Goal: Communication & Community: Participate in discussion

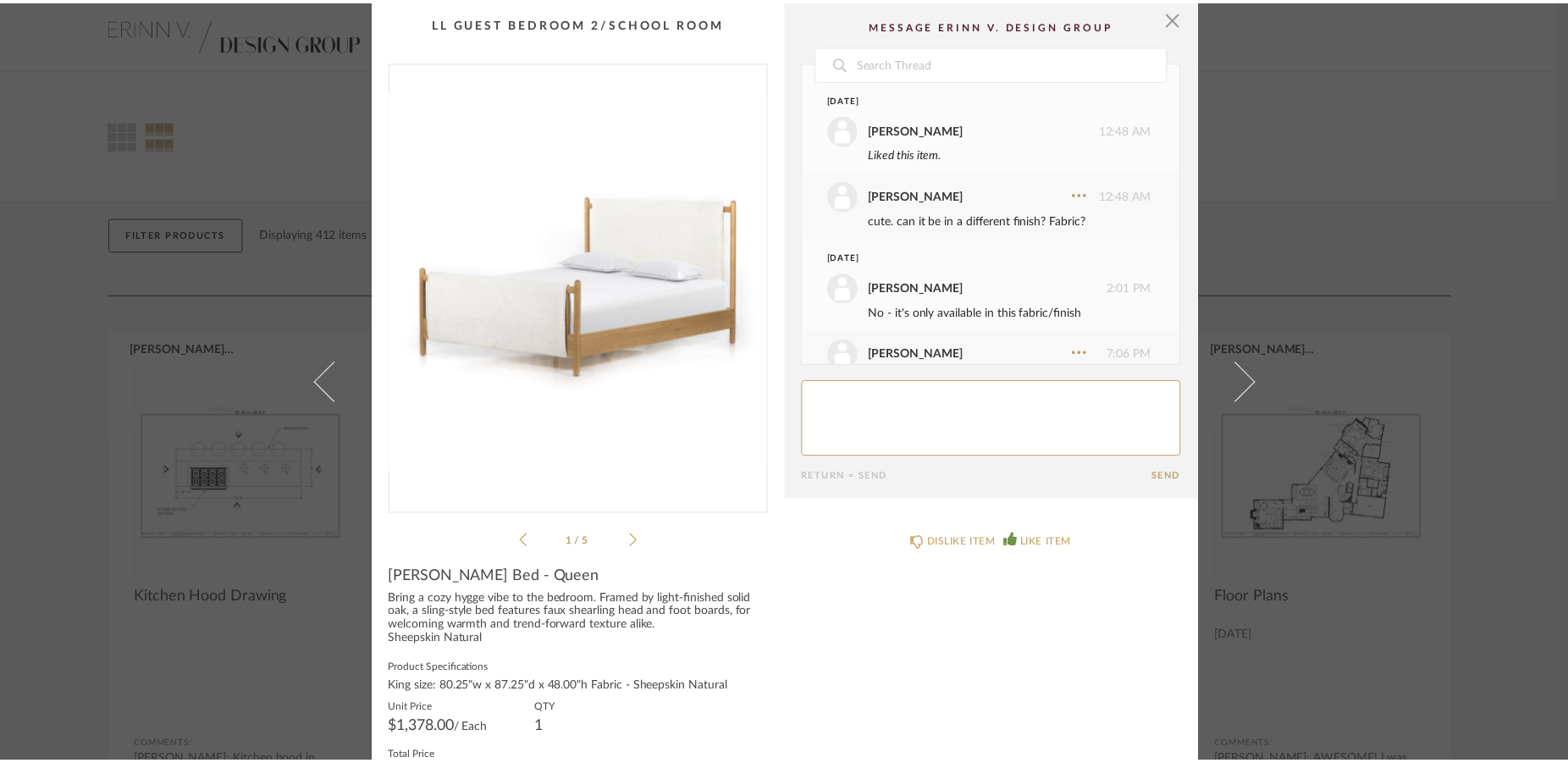
scroll to position [538, 0]
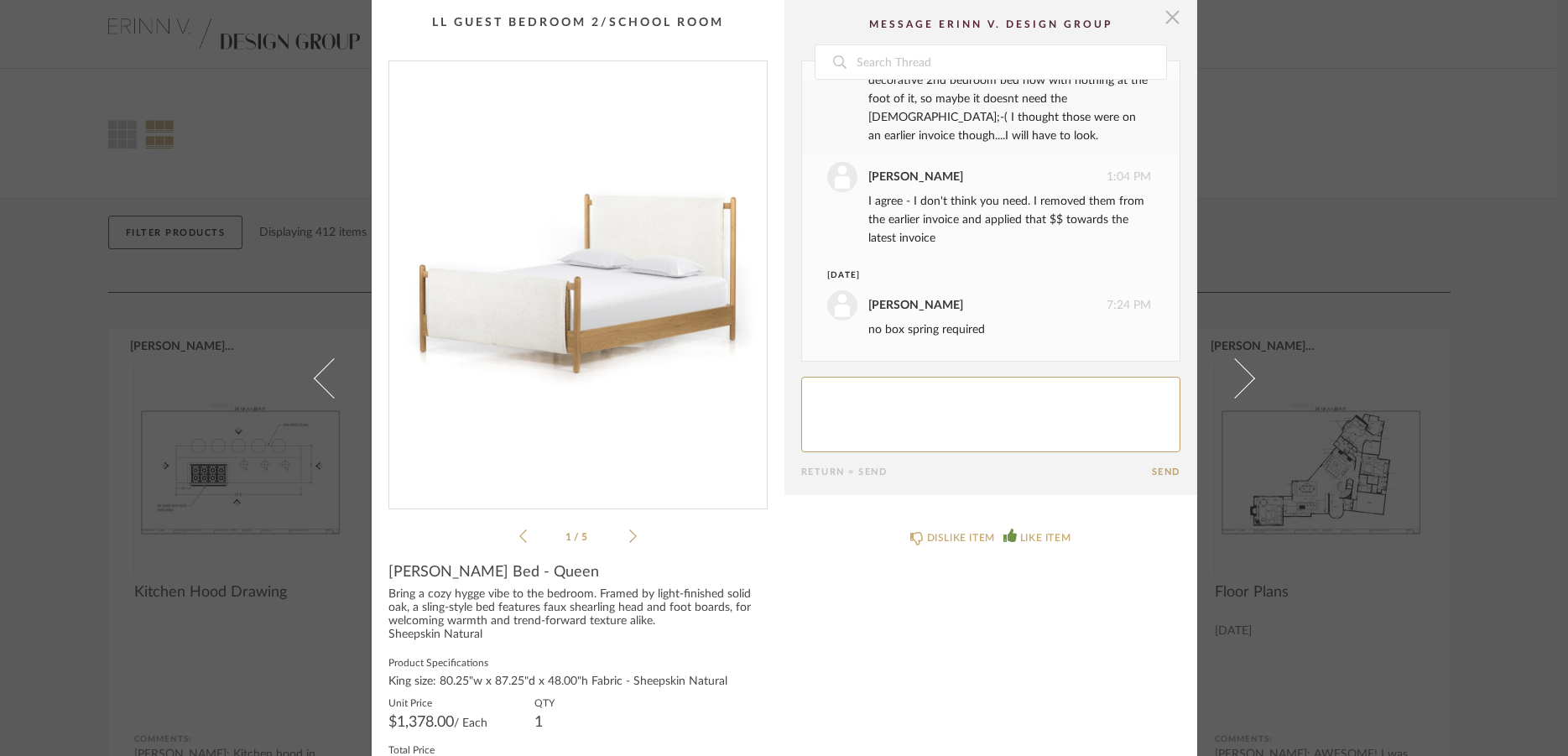
click at [1163, 24] on span "button" at bounding box center [1173, 16] width 34 height 34
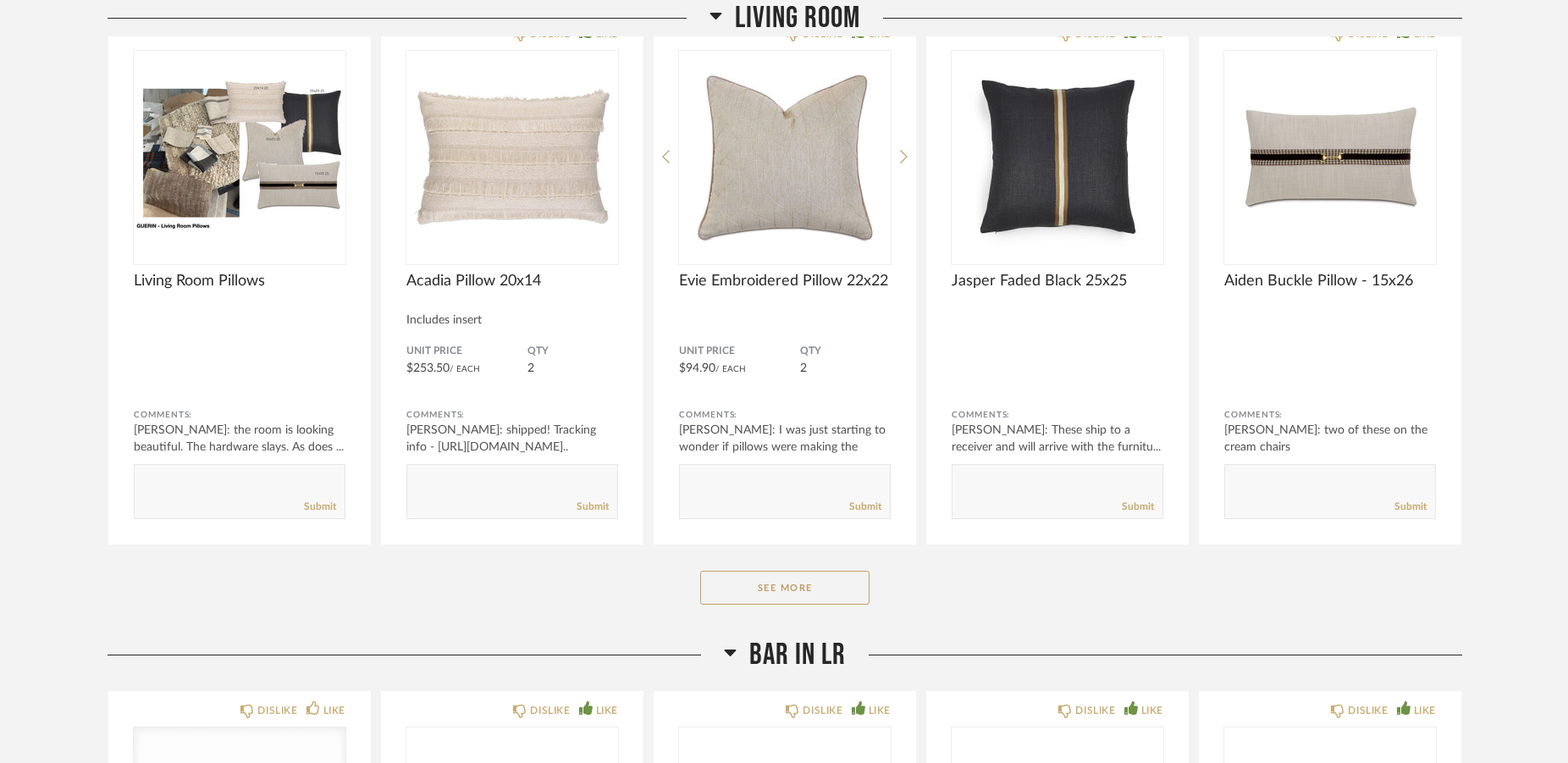
scroll to position [2505, 0]
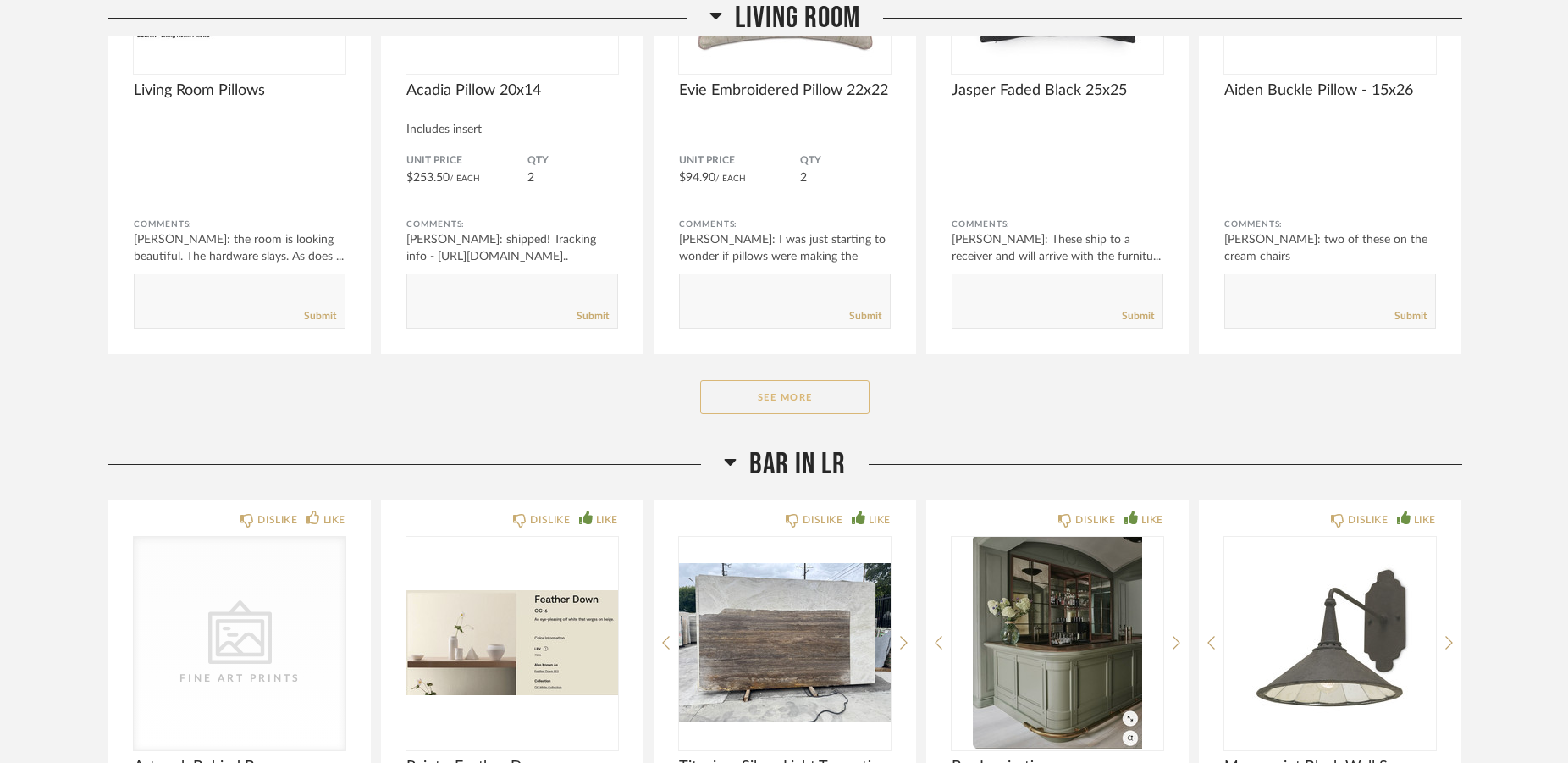
click at [842, 395] on button "See More" at bounding box center [785, 397] width 169 height 34
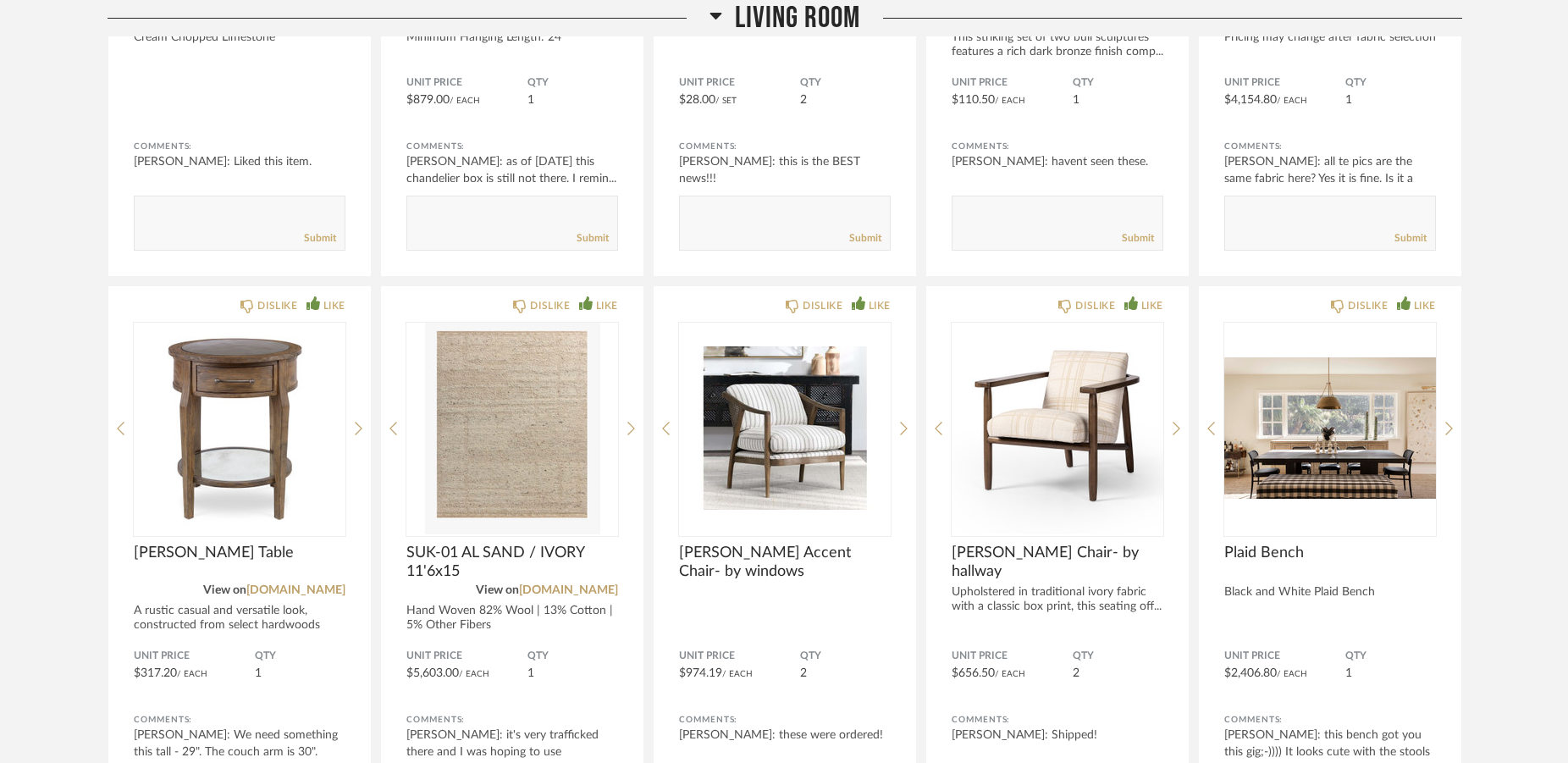
scroll to position [4665, 0]
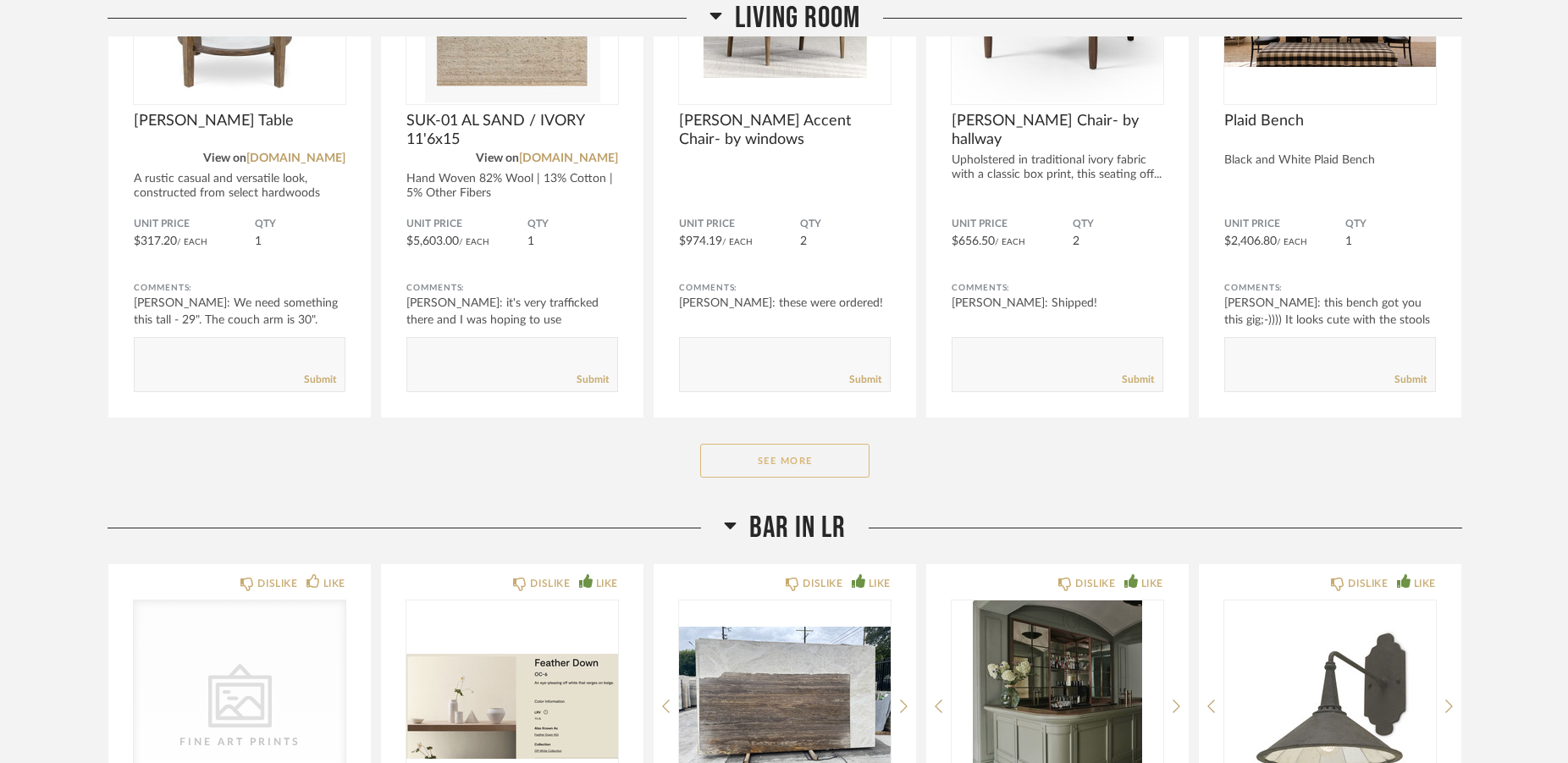
click at [779, 462] on button "See More" at bounding box center [785, 461] width 169 height 34
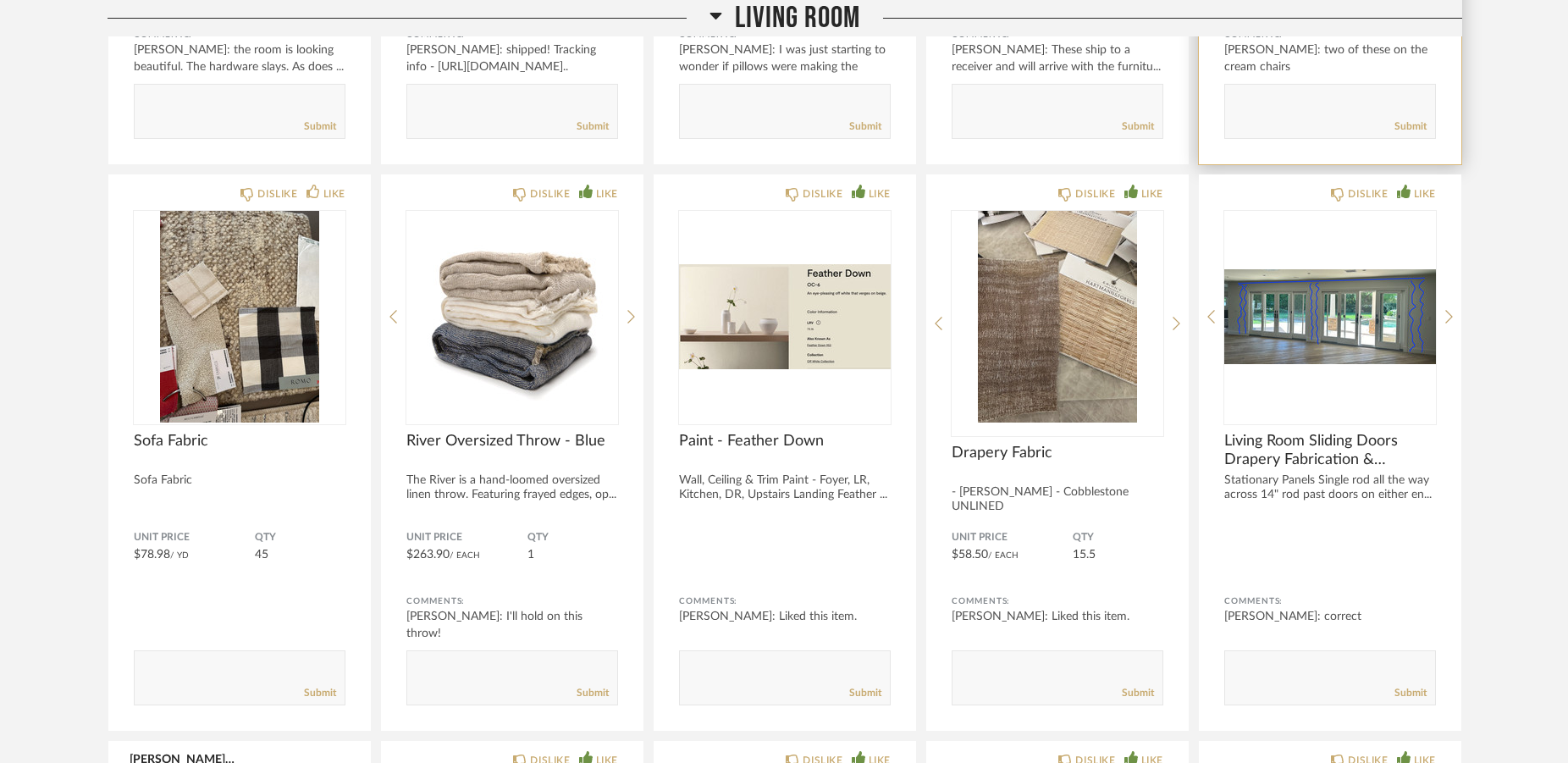
scroll to position [2764, 0]
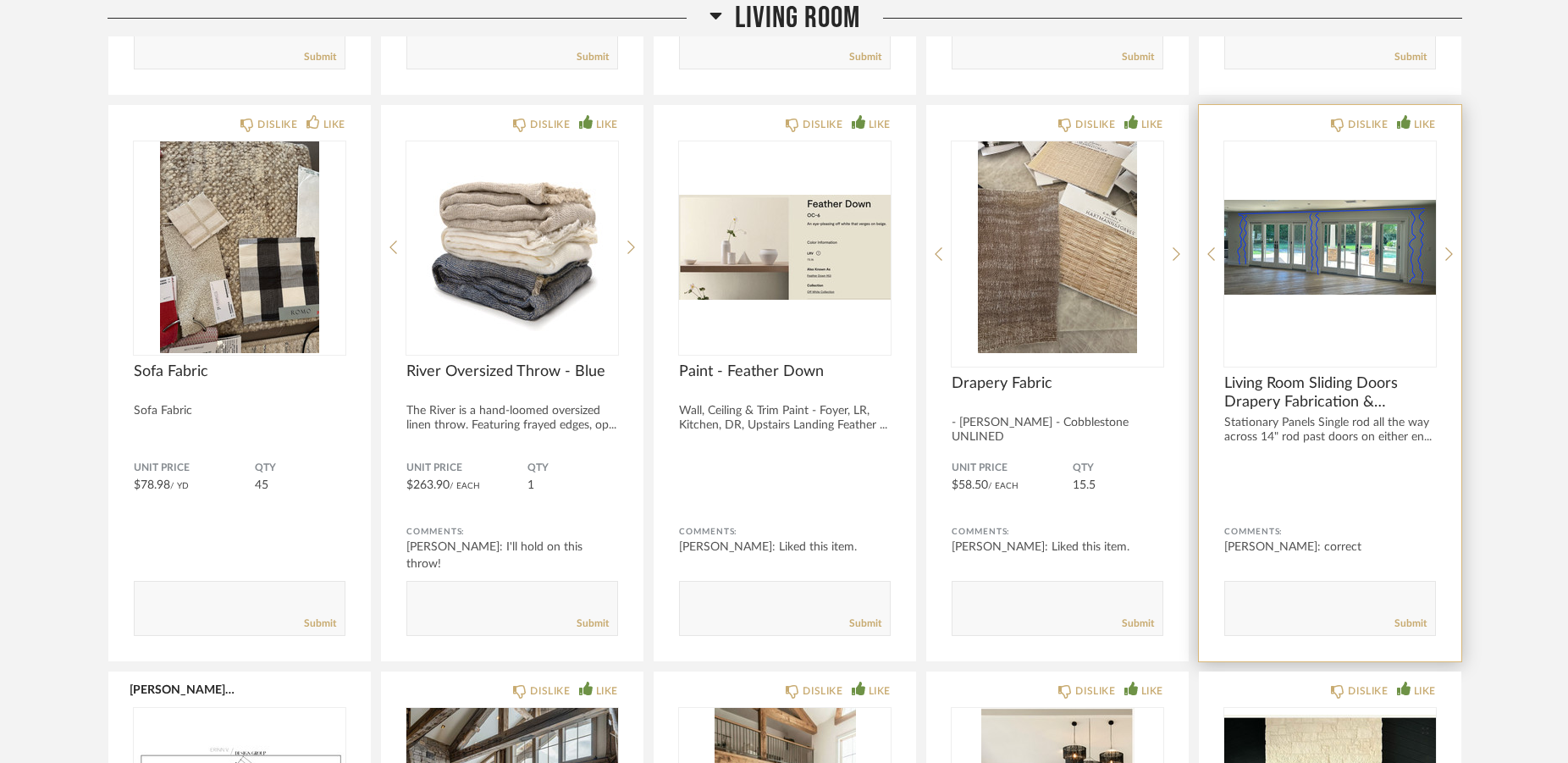
click at [1311, 200] on img "0" at bounding box center [1330, 248] width 212 height 212
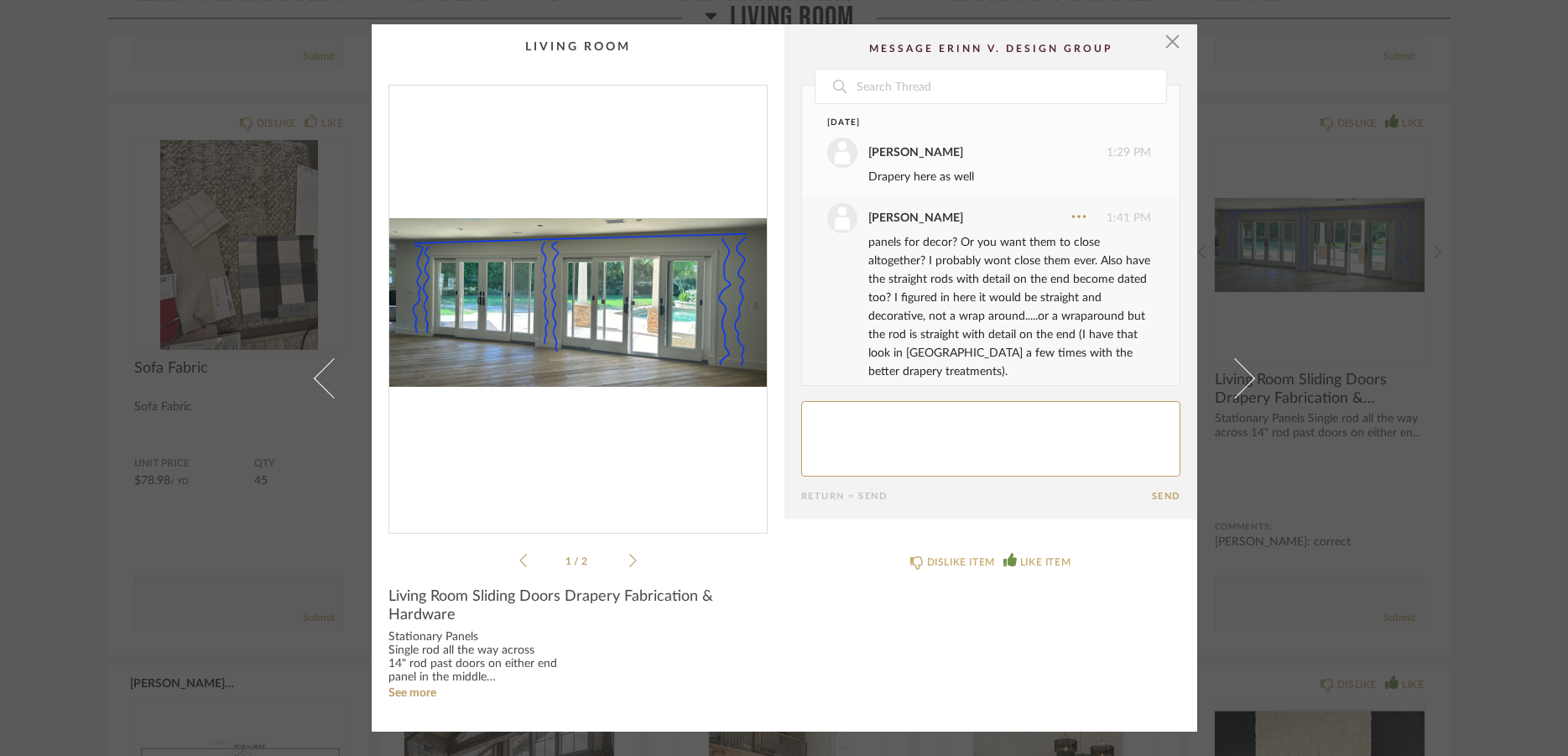
scroll to position [518, 0]
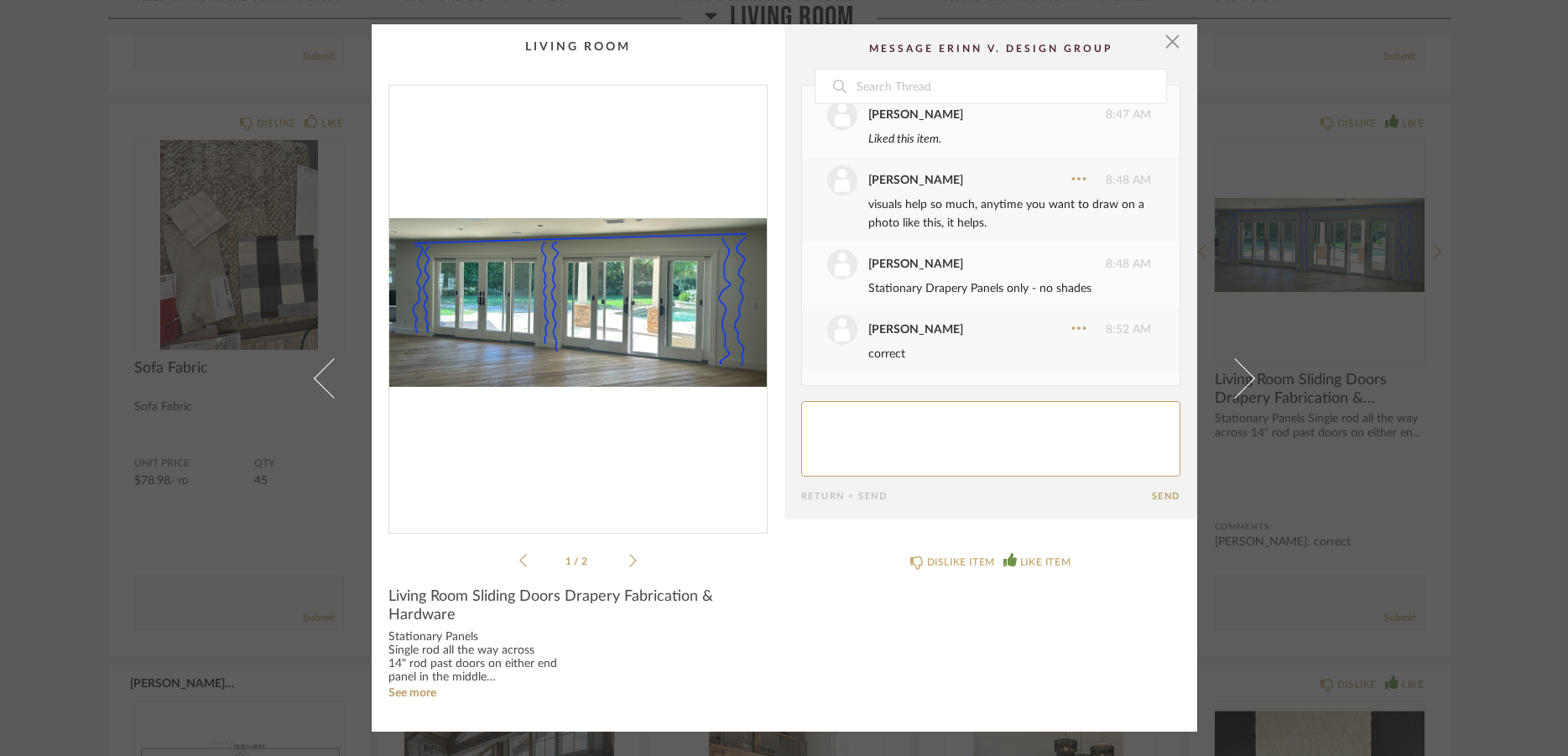
click at [629, 558] on icon at bounding box center [633, 560] width 8 height 15
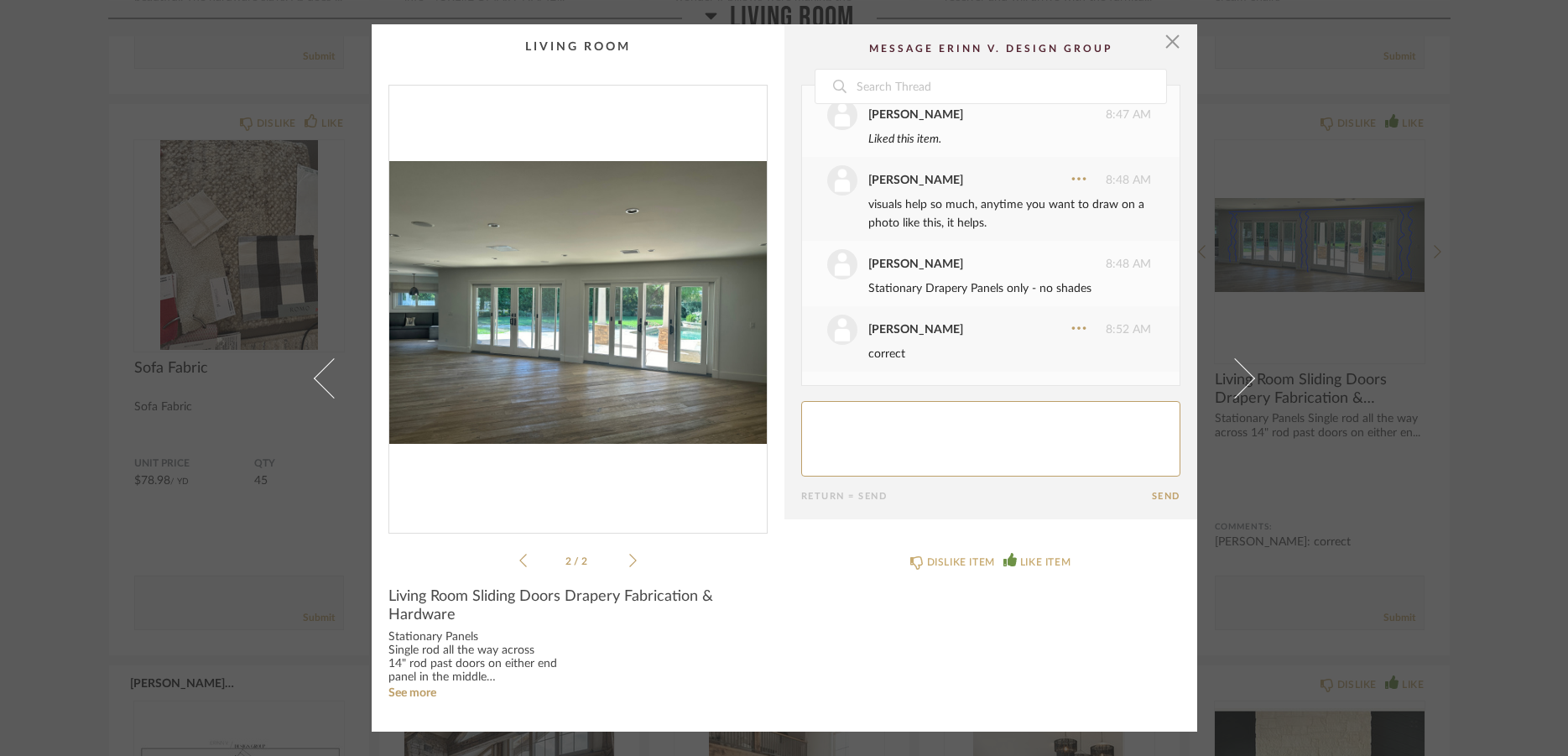
click at [629, 558] on icon at bounding box center [633, 560] width 8 height 15
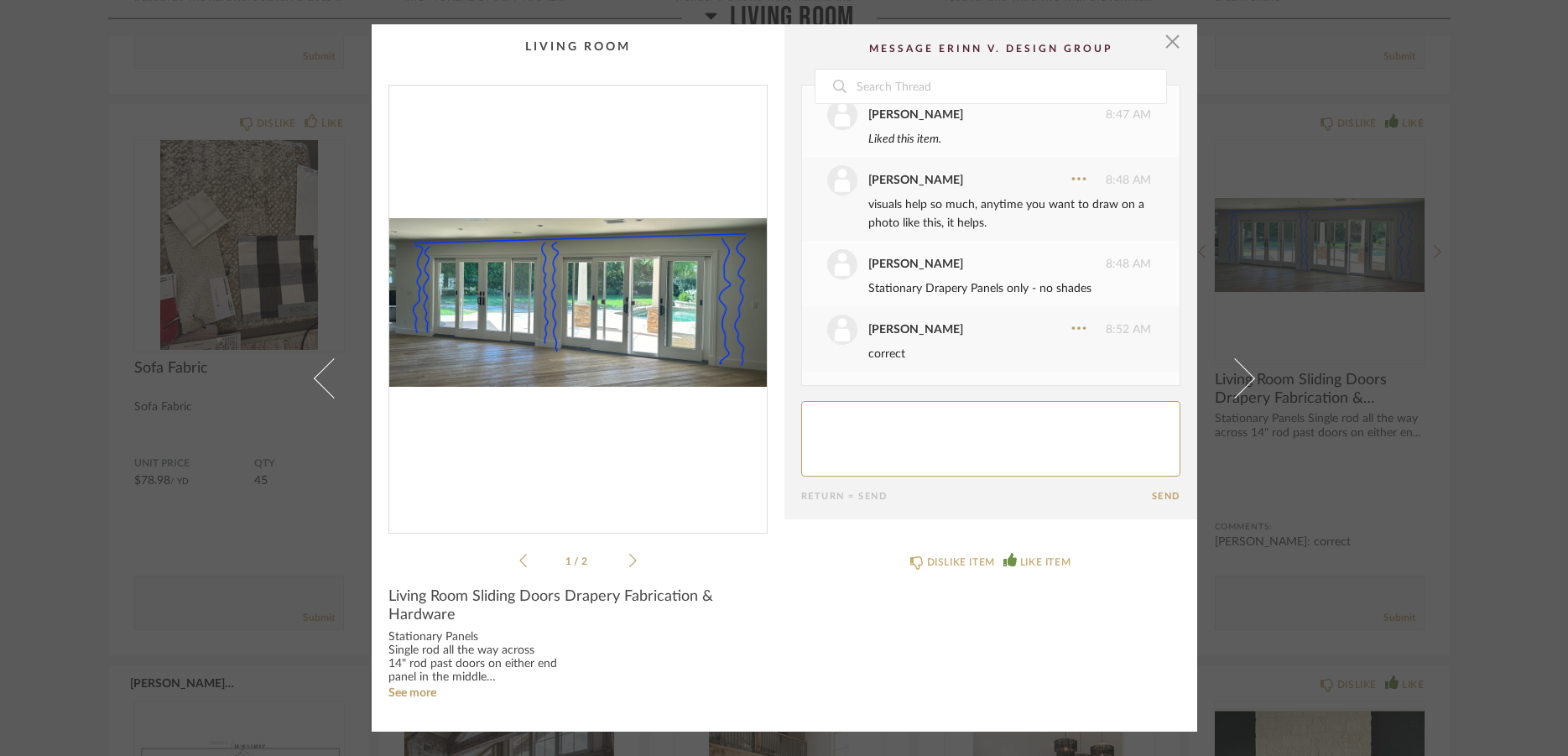
click at [629, 558] on icon at bounding box center [633, 560] width 8 height 15
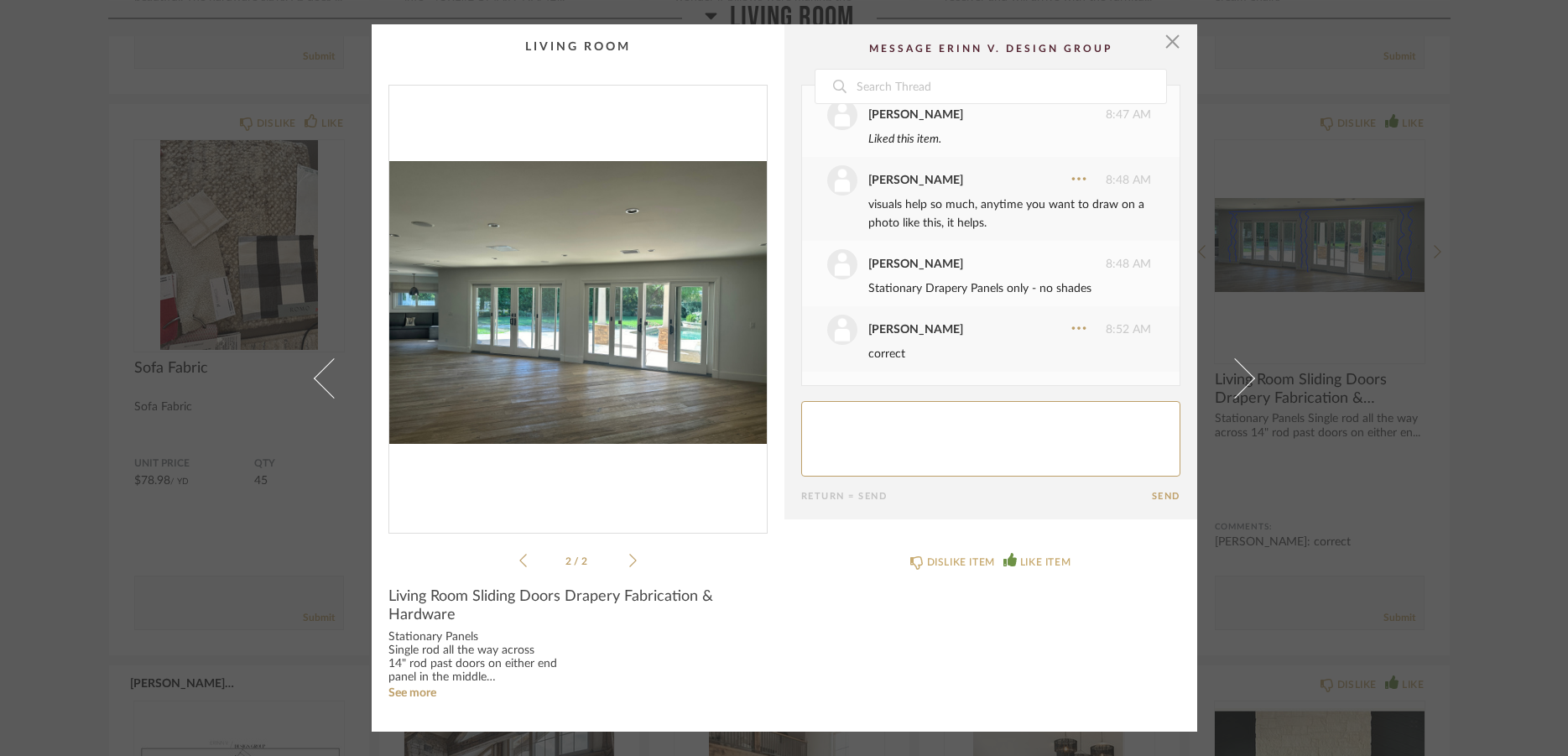
click at [629, 558] on icon at bounding box center [633, 560] width 8 height 15
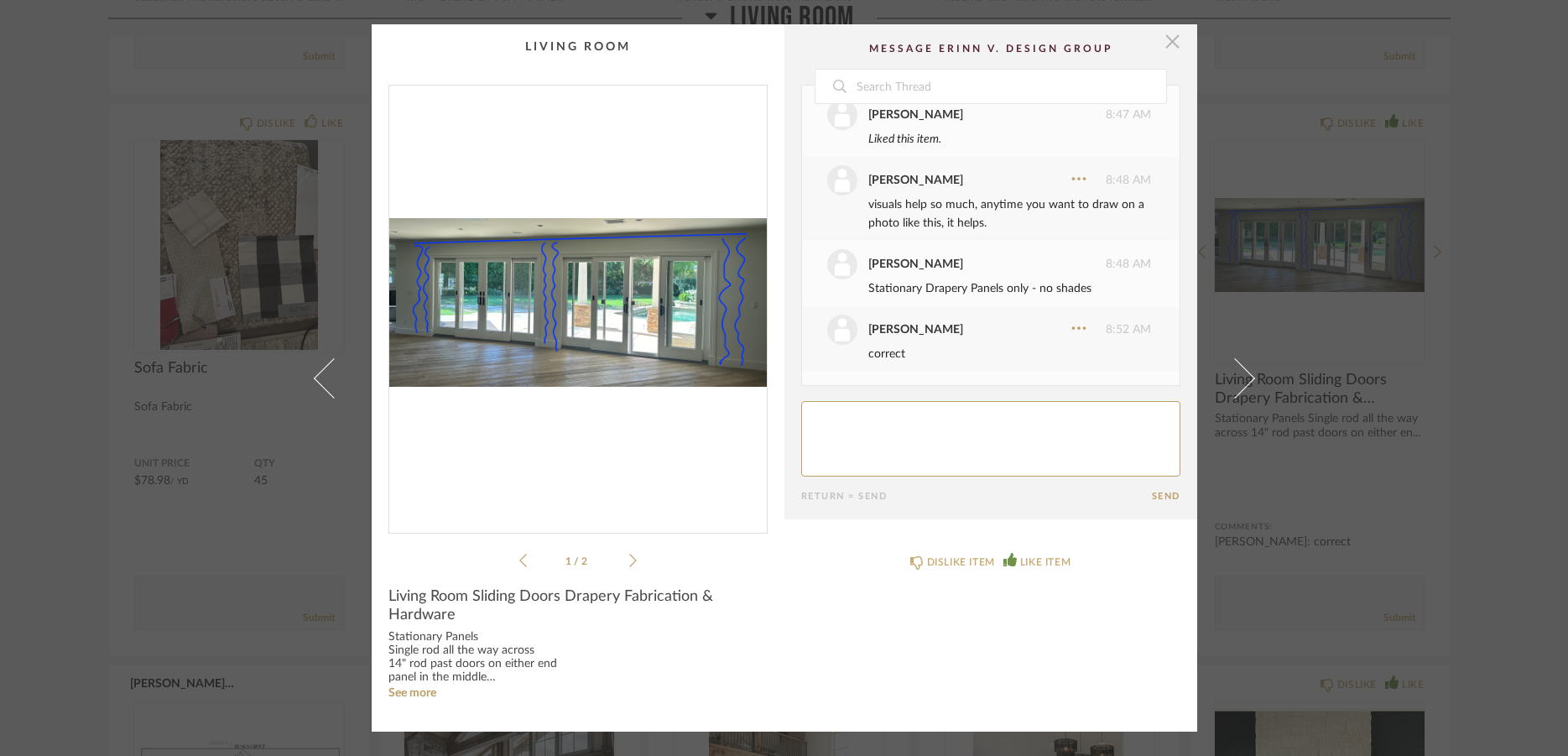
click at [1173, 51] on span "button" at bounding box center [1173, 40] width 34 height 34
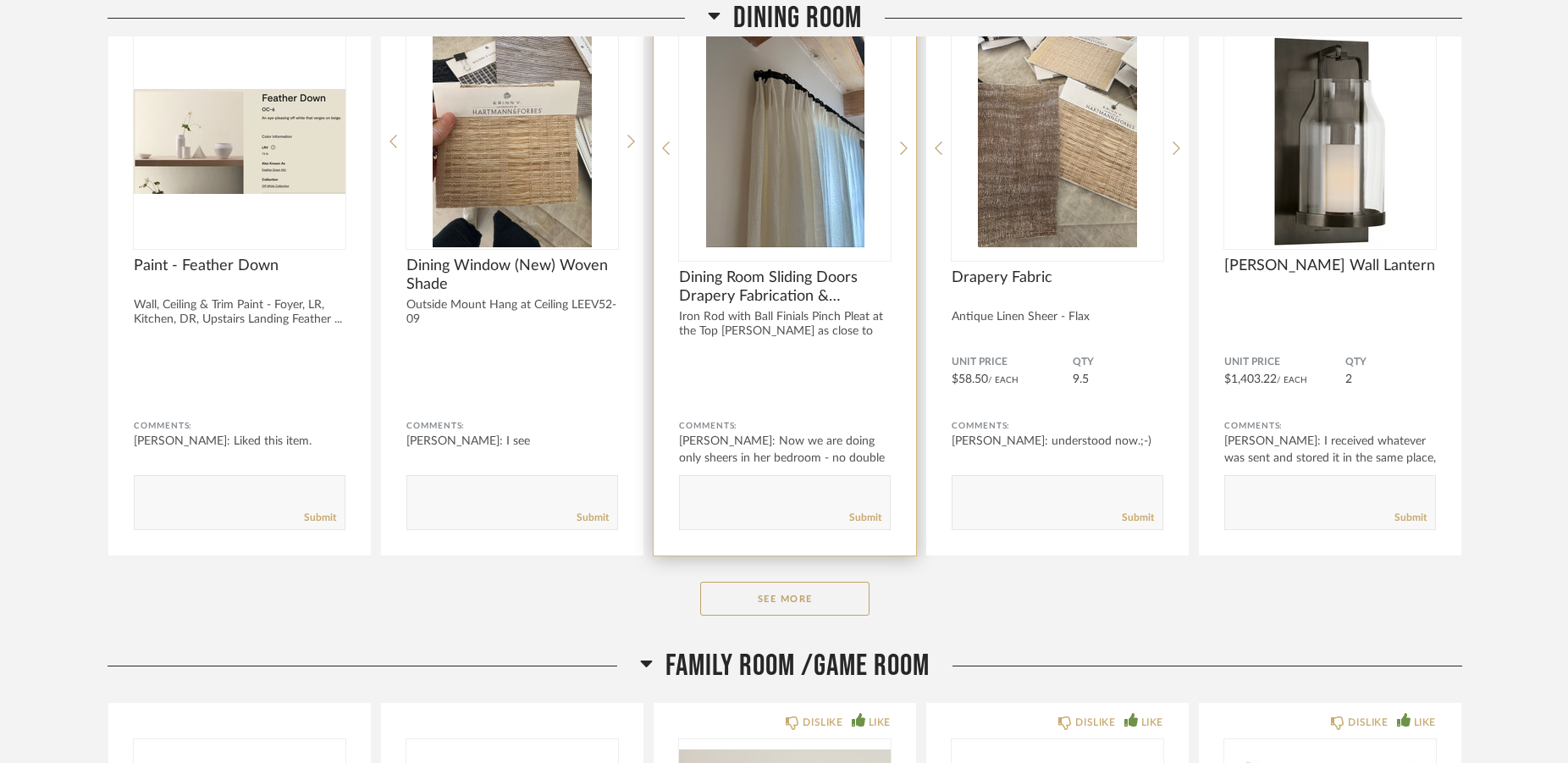
scroll to position [7169, 0]
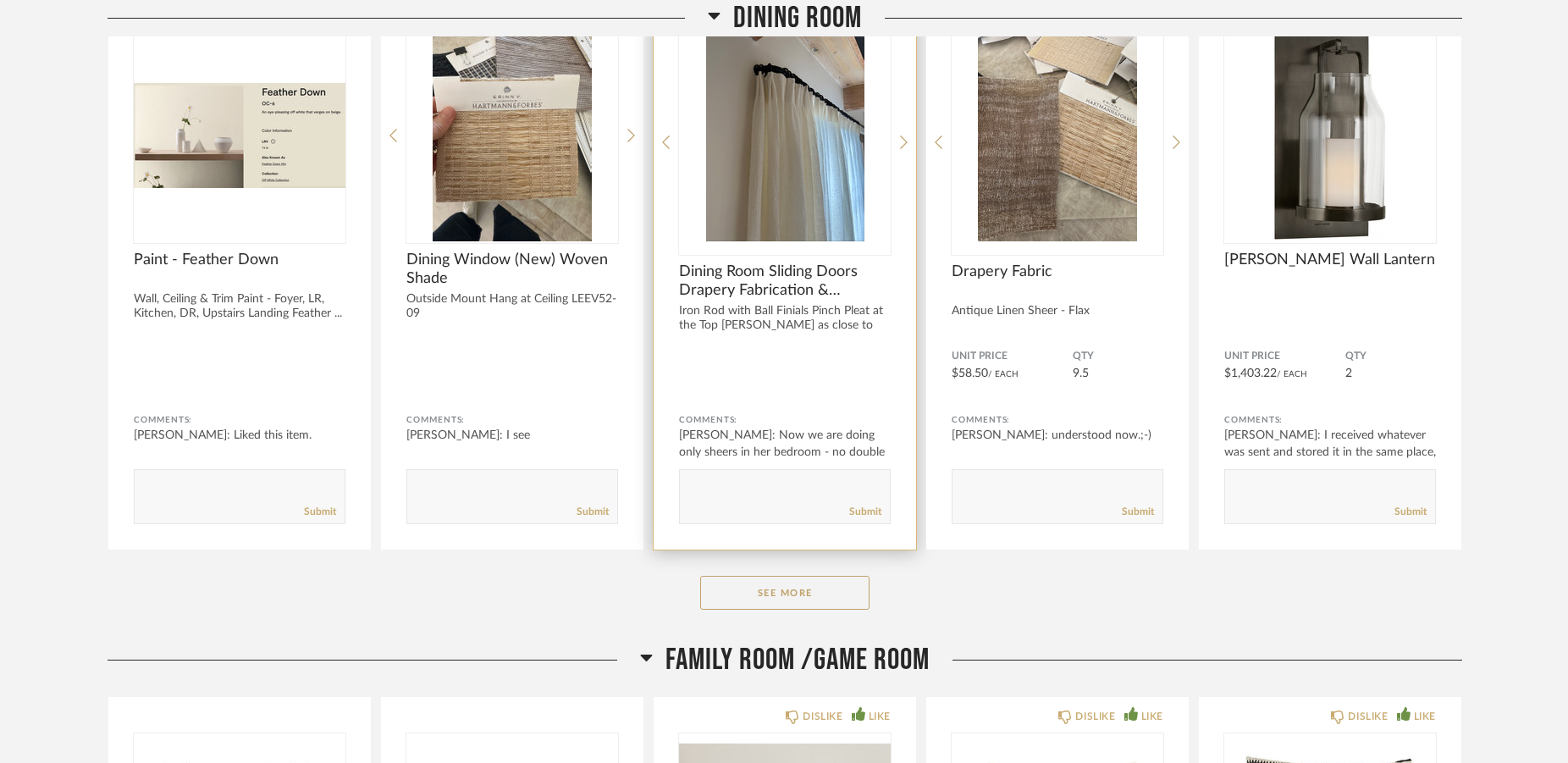
click at [749, 473] on form "Submit" at bounding box center [785, 497] width 212 height 55
click at [734, 481] on textarea at bounding box center [785, 489] width 210 height 23
click at [812, 203] on img "0" at bounding box center [785, 135] width 212 height 212
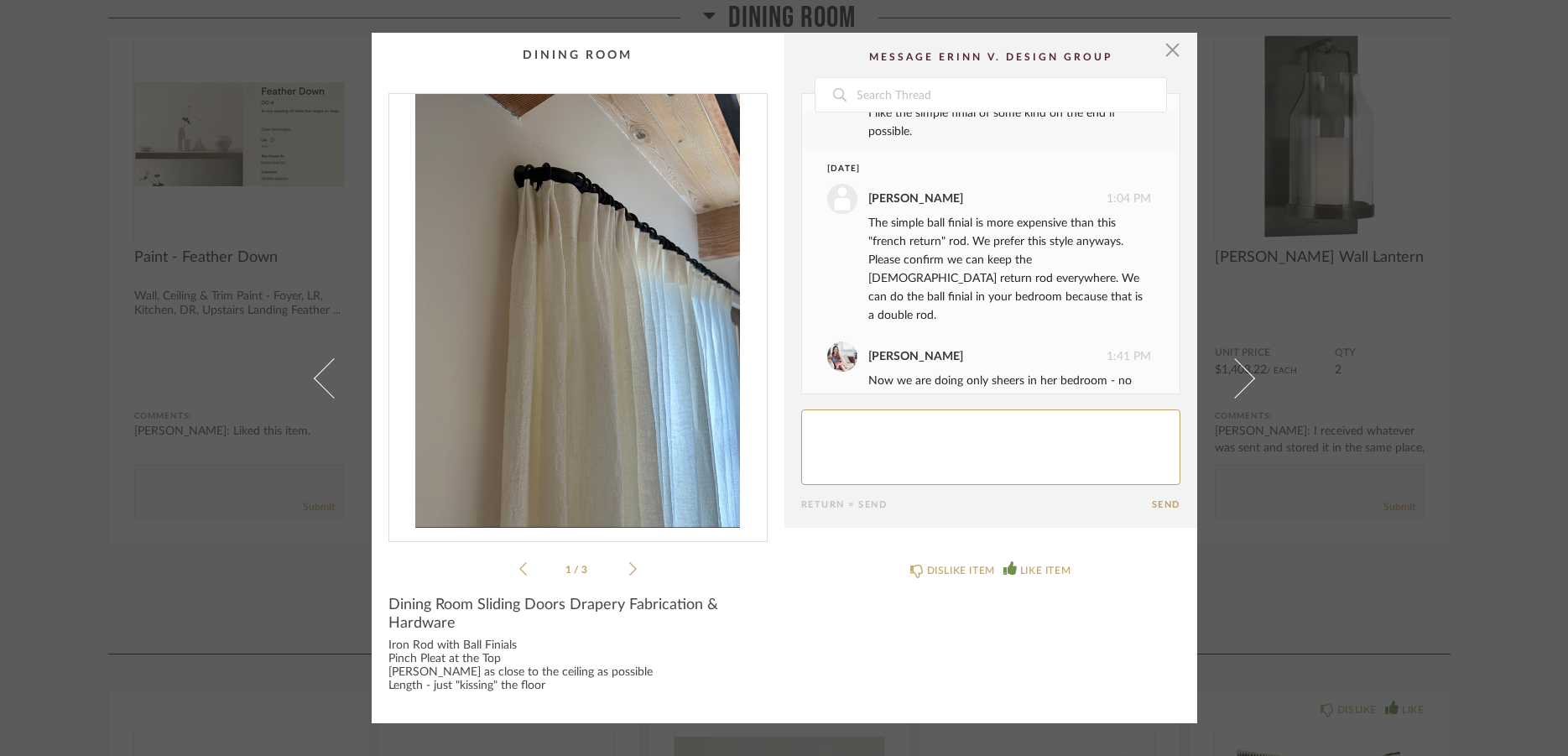
scroll to position [694, 0]
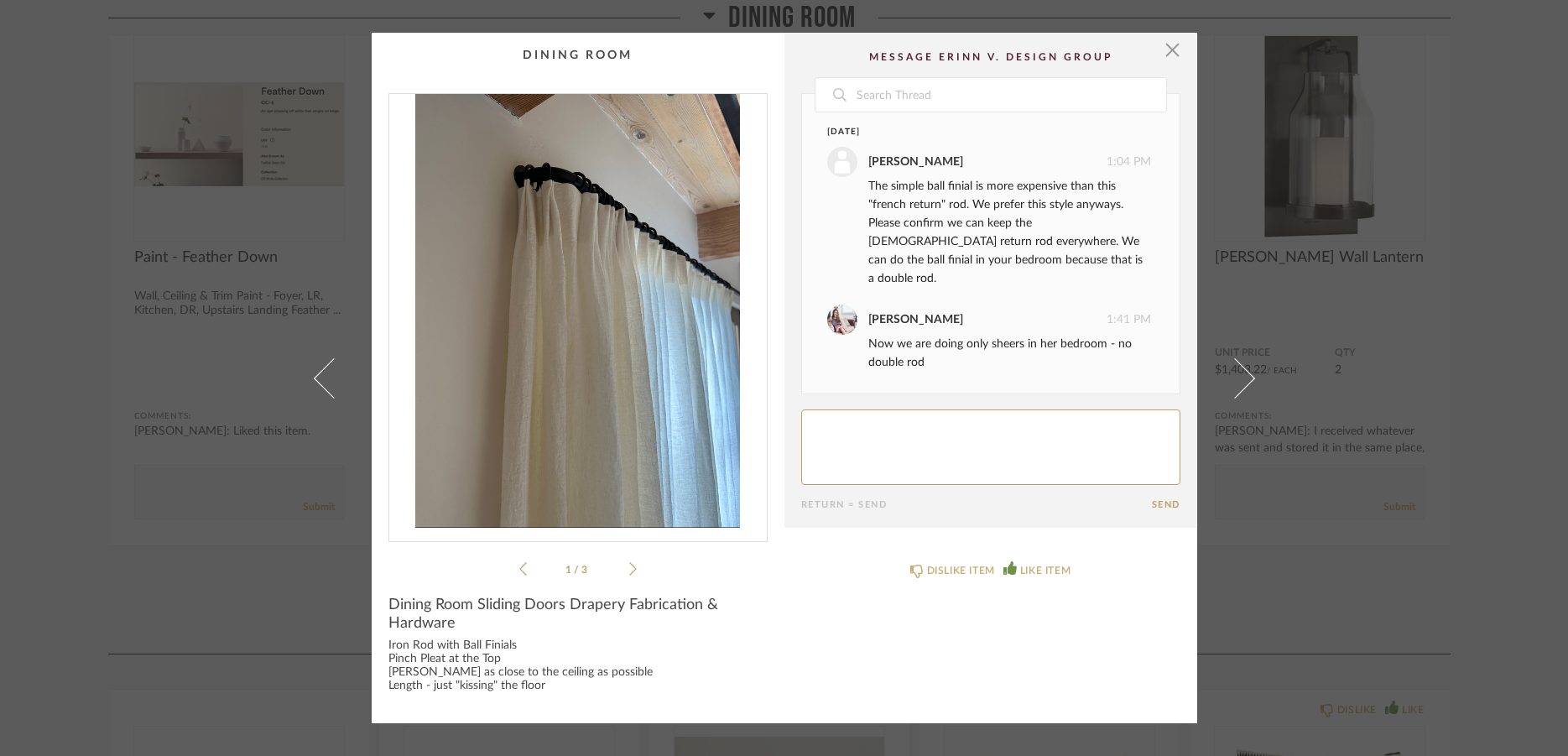
click at [854, 427] on textarea at bounding box center [991, 447] width 379 height 75
type textarea "did we not go with the french return everywhere? Im just now realizing they all…"
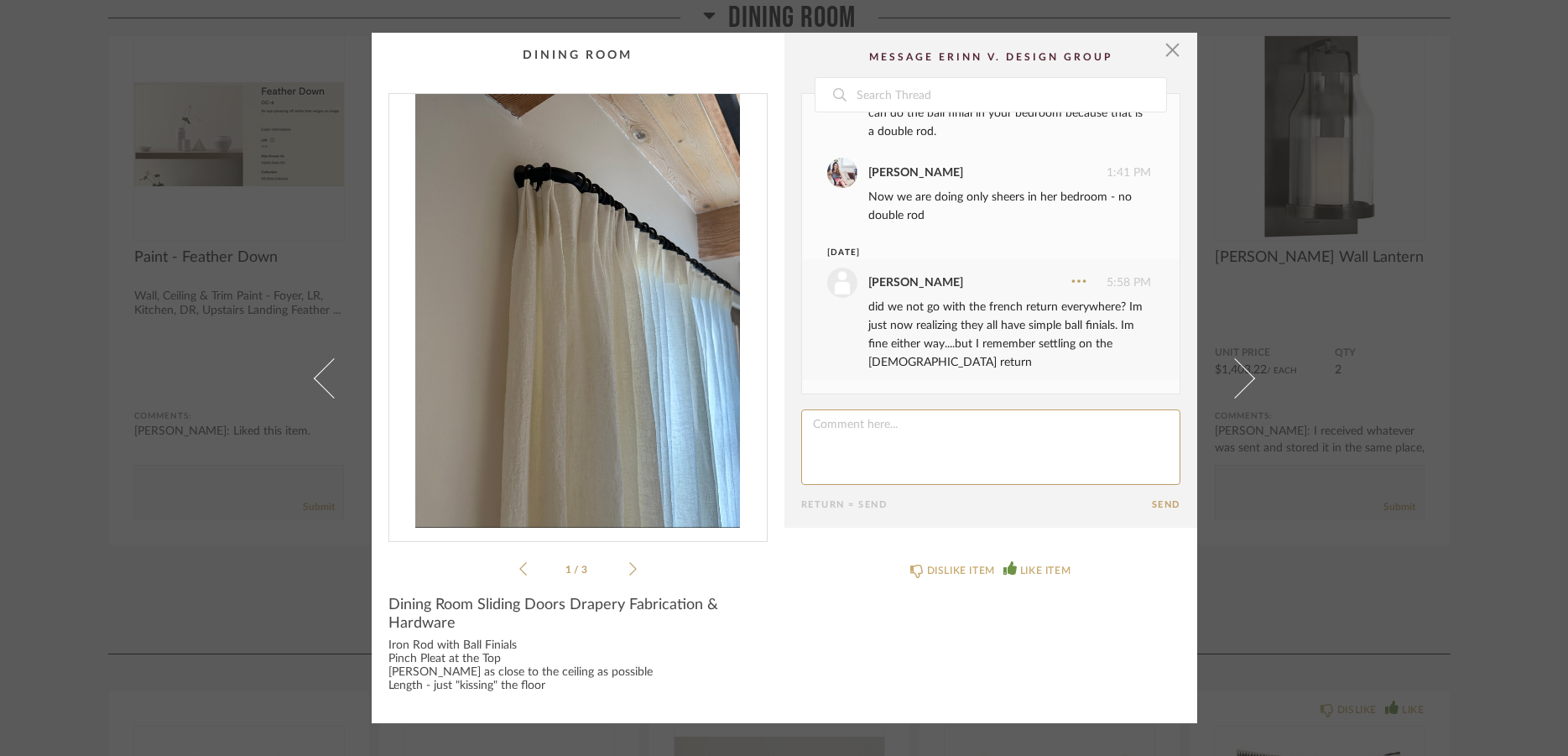
click at [858, 425] on textarea at bounding box center [991, 447] width 379 height 75
click at [1071, 283] on icon at bounding box center [1079, 280] width 16 height 16
click at [1024, 197] on span "Edit" at bounding box center [1027, 193] width 61 height 14
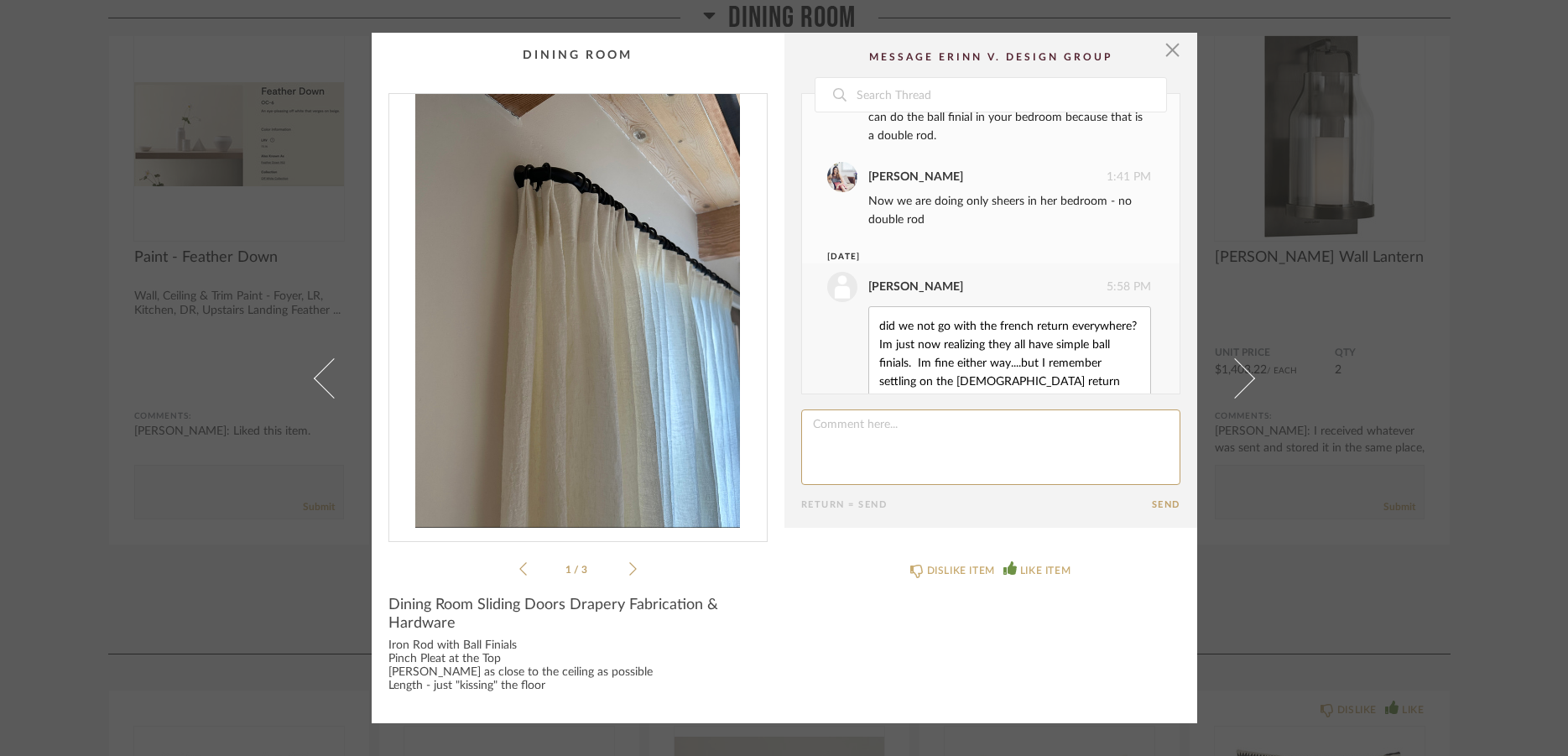
scroll to position [892, 0]
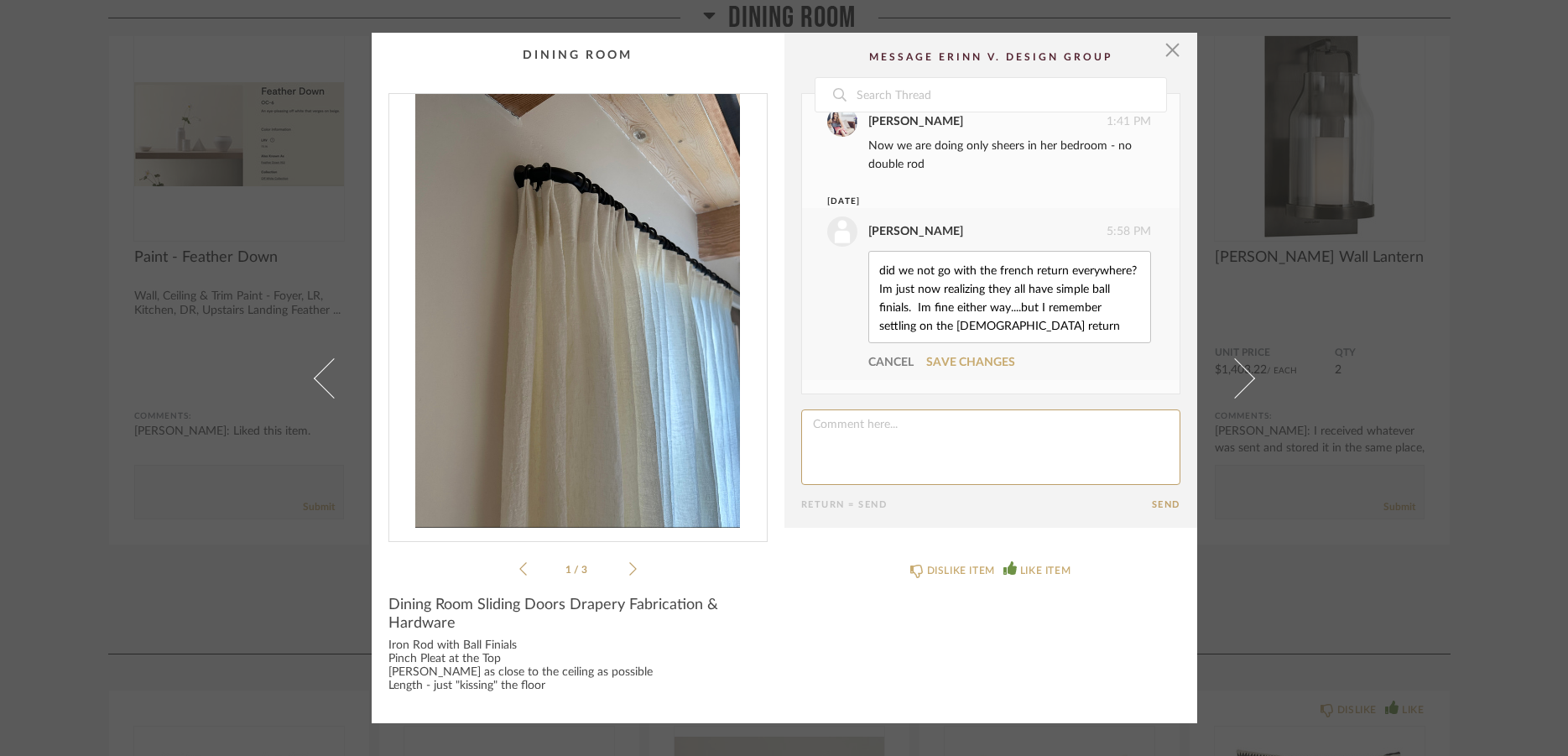
drag, startPoint x: 873, startPoint y: 326, endPoint x: 925, endPoint y: 323, distance: 52.1
click at [925, 323] on textarea "did we not go with the french return everywhere? Im just now realizing they all…" at bounding box center [1009, 297] width 264 height 74
click at [1111, 326] on textarea "did we not go with the french return everywhere? Im just now realizing they all…" at bounding box center [1009, 297] width 264 height 74
click at [982, 300] on textarea "did we not go with the french return everywhere? Im just now realizing they all…" at bounding box center [1009, 306] width 264 height 92
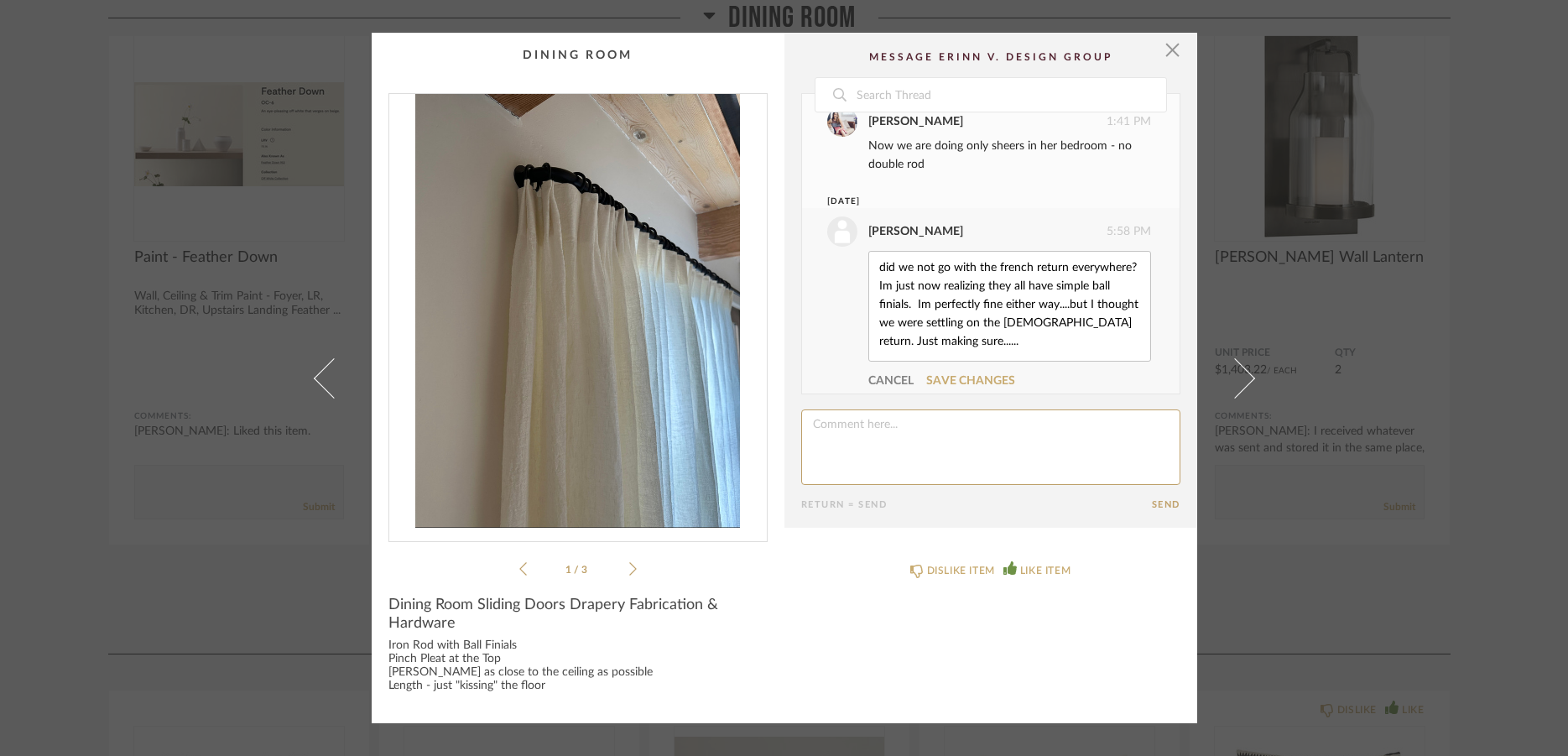
type textarea "did we not go with the french return everywhere? Im just now realizing they all…"
click at [1155, 515] on cpp-summary-comments "Date [DATE] [PERSON_NAME] 1:10 PM you want draperies in here? I just thought we…" at bounding box center [991, 280] width 413 height 495
click at [1154, 507] on button "Send" at bounding box center [1166, 504] width 29 height 11
click at [987, 377] on link "Save Changes" at bounding box center [971, 380] width 89 height 12
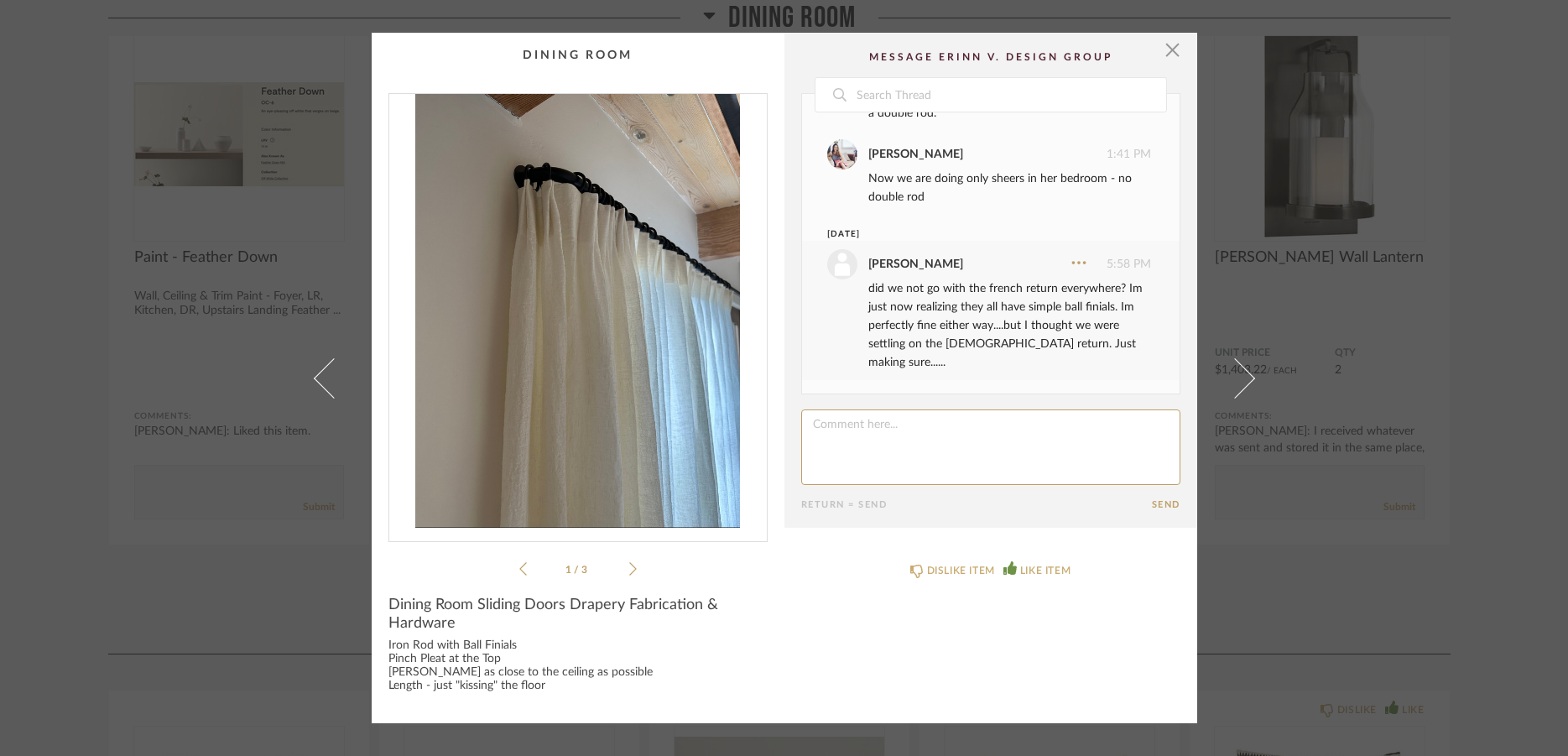
scroll to position [841, 0]
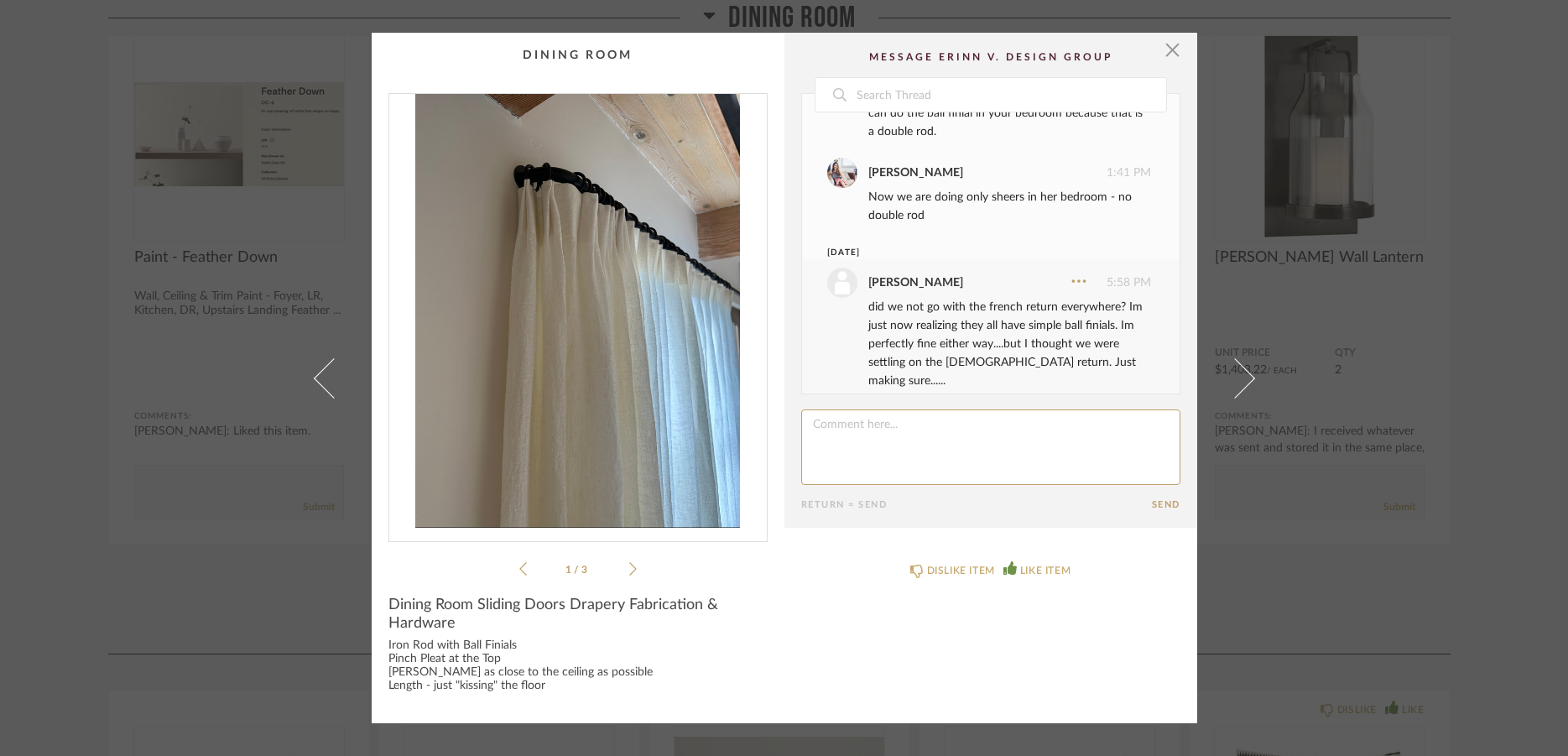
click at [629, 571] on icon at bounding box center [633, 569] width 8 height 15
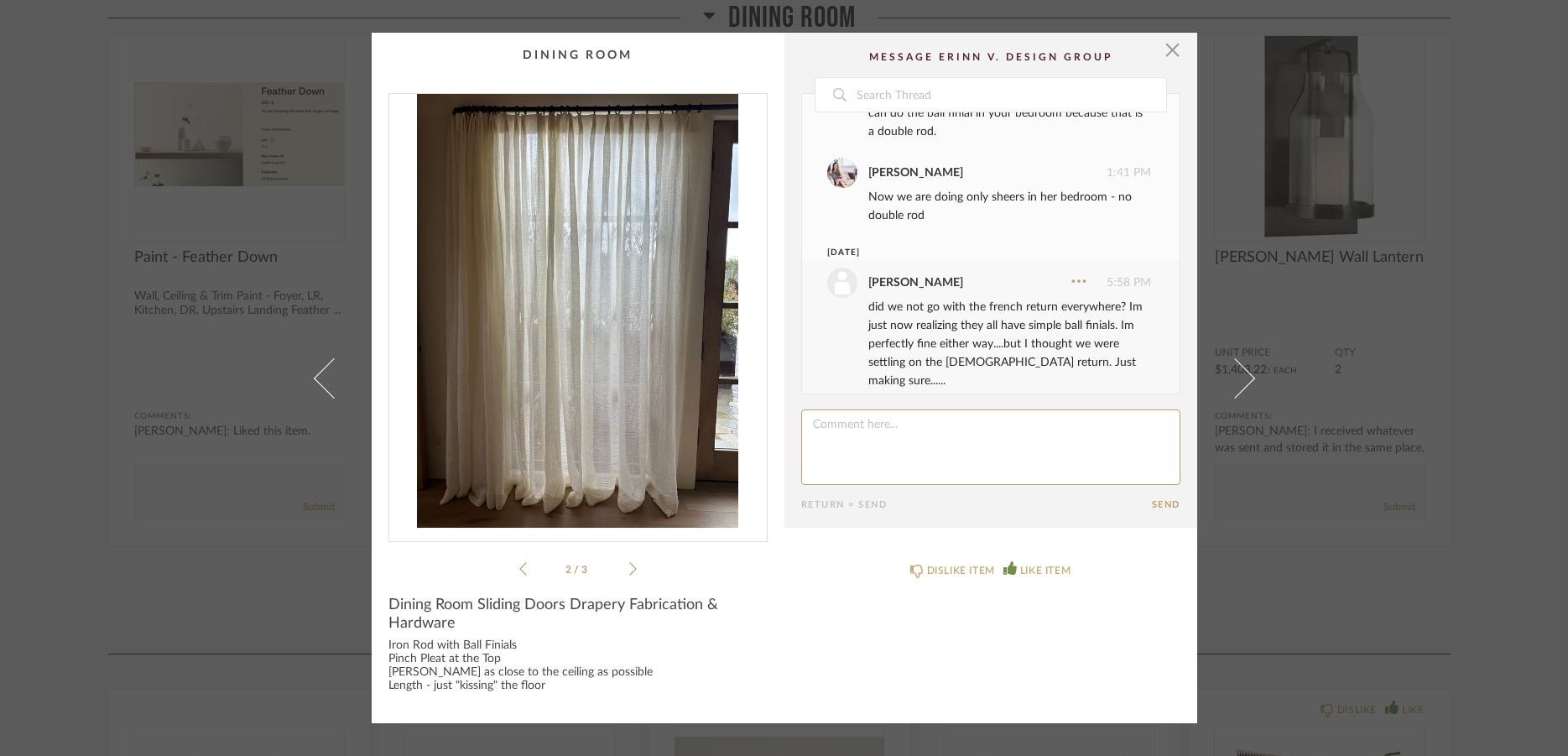
click at [629, 571] on icon at bounding box center [633, 569] width 8 height 15
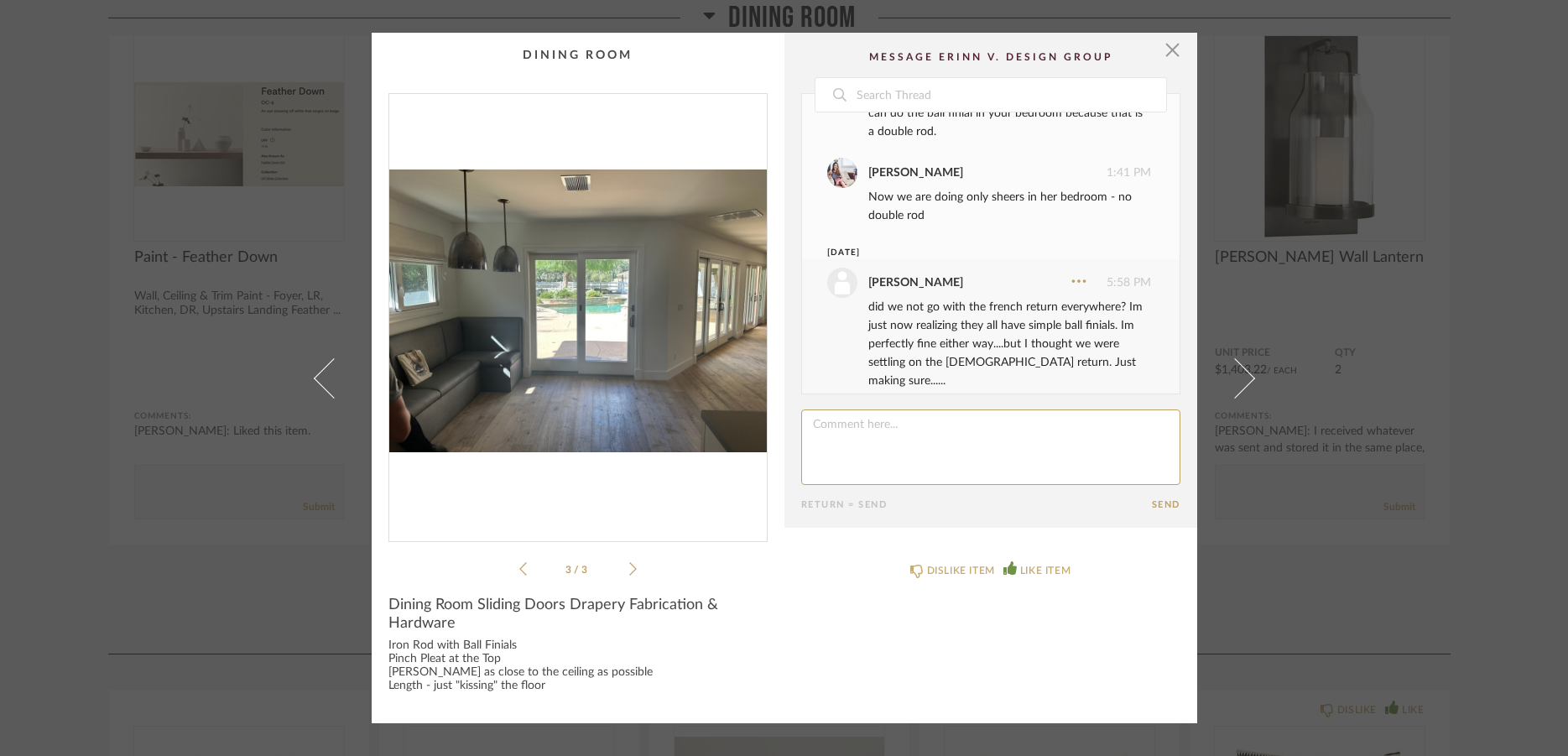
click at [629, 571] on icon at bounding box center [633, 569] width 8 height 15
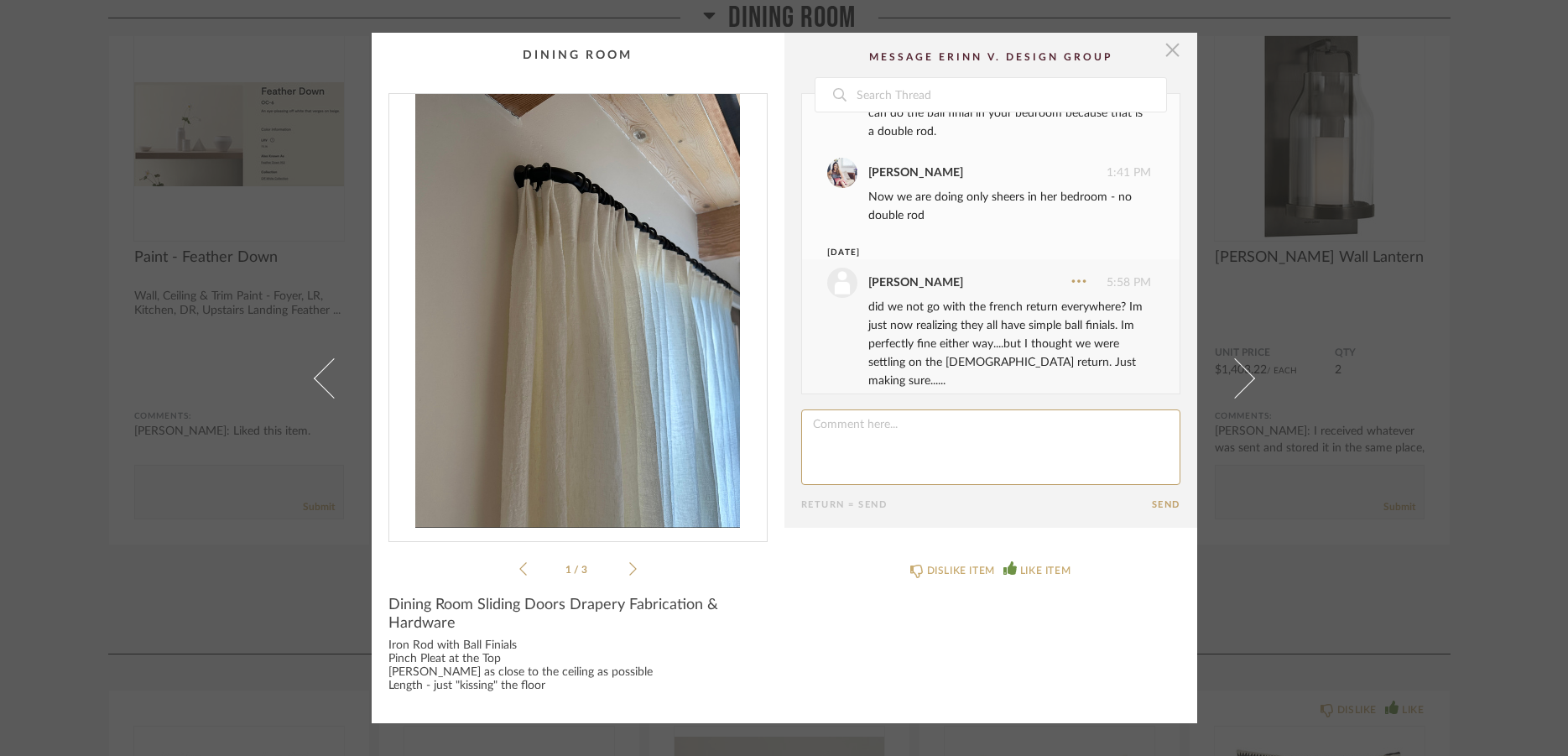
click at [1161, 49] on span "button" at bounding box center [1173, 49] width 34 height 34
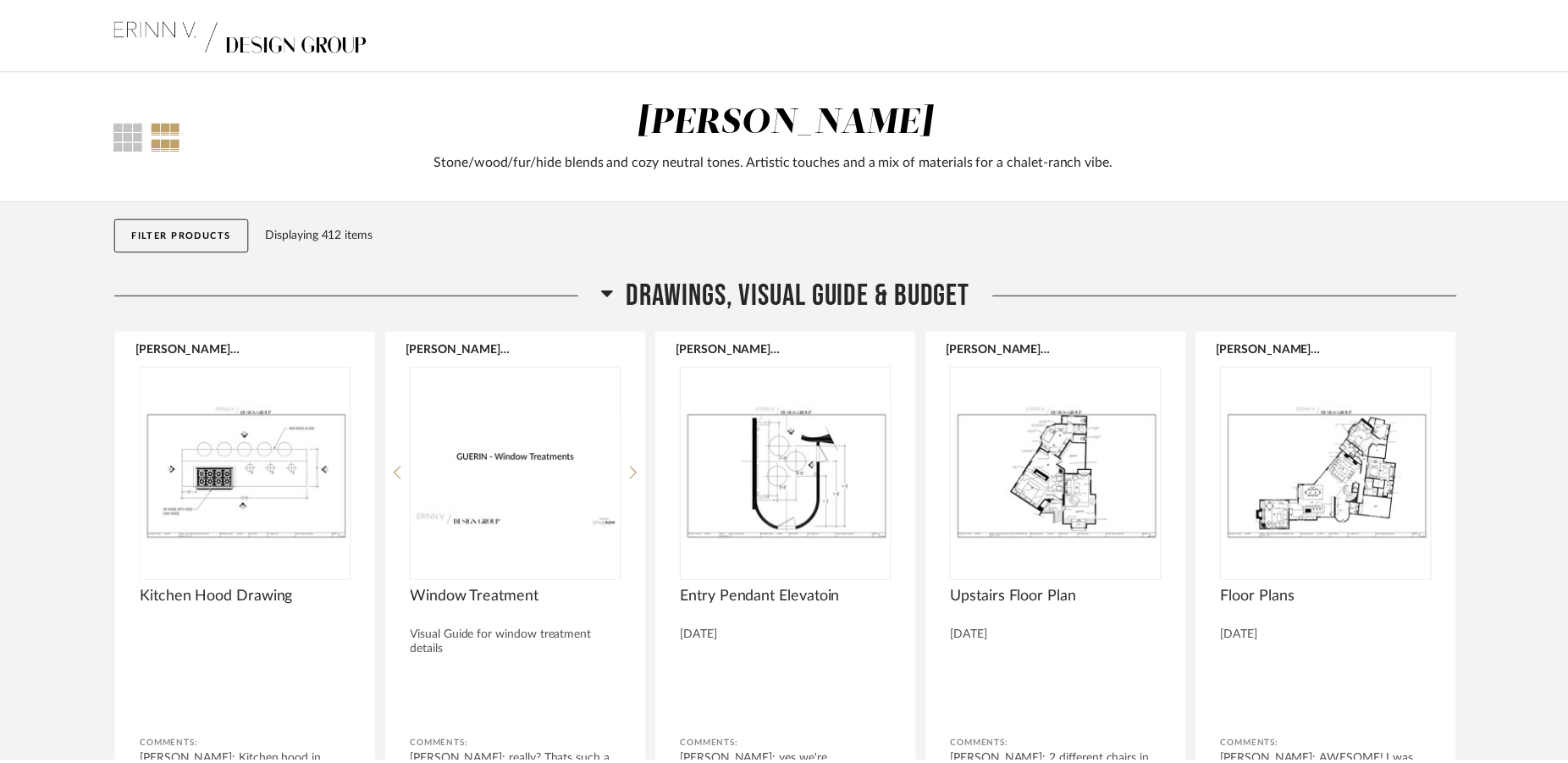
scroll to position [7169, 0]
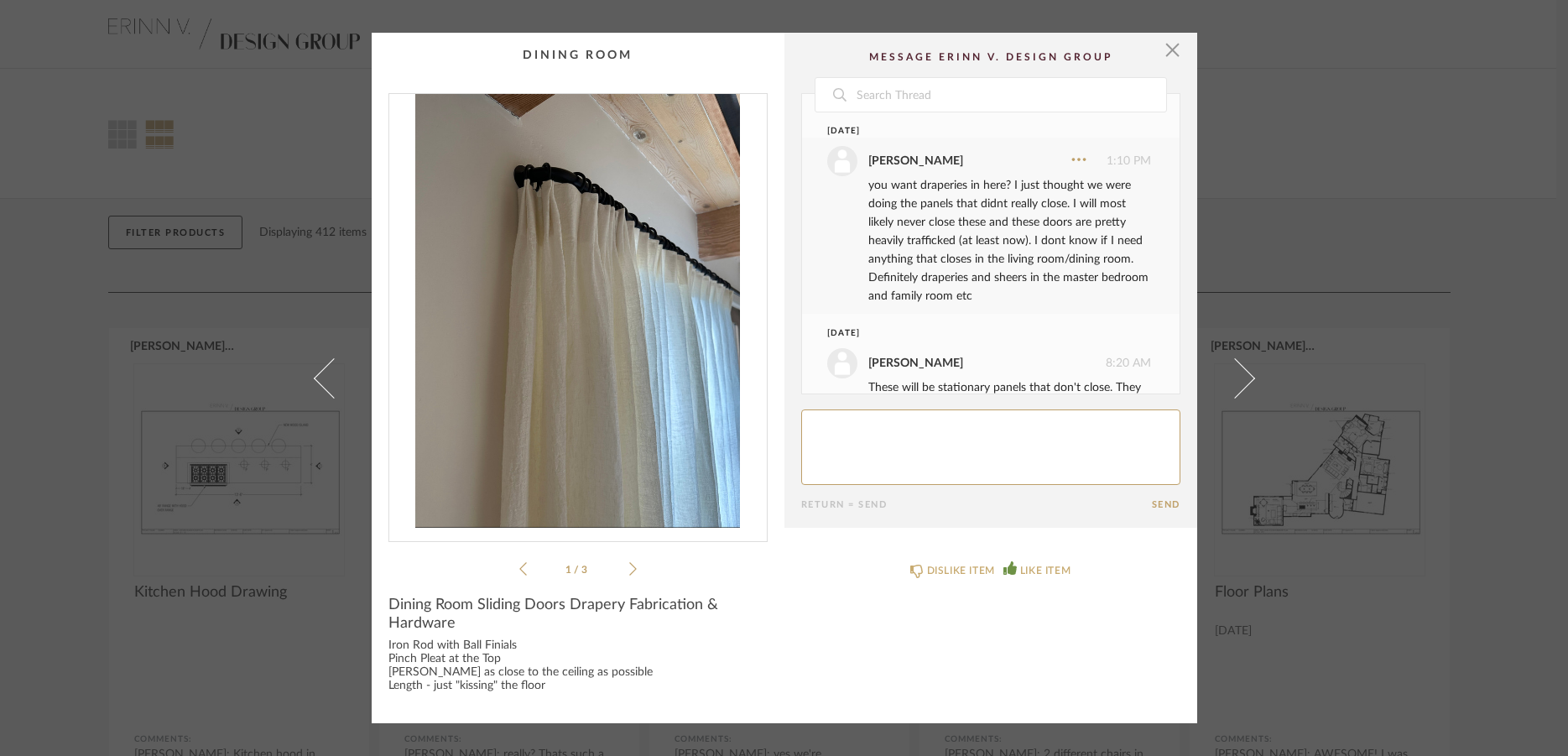
scroll to position [925, 0]
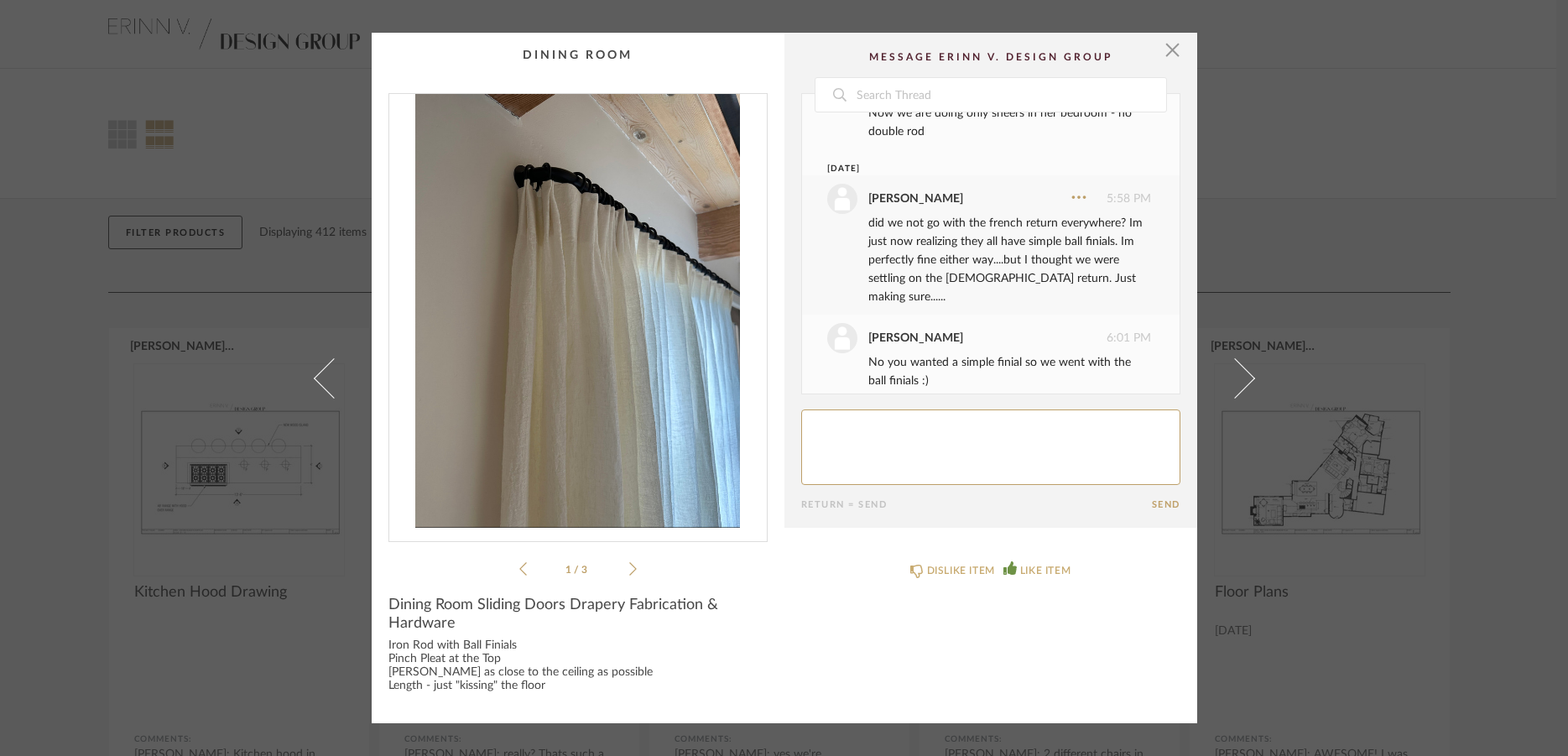
click at [833, 432] on textarea at bounding box center [991, 447] width 379 height 75
type textarea "oh. well...they're here;-) LOL"
click at [1170, 511] on cpp-summary-comments "Date May 5th lisa guerin 1:10 PM you want draperies in here? I just thought we …" at bounding box center [991, 280] width 413 height 495
click at [1169, 506] on button "Send" at bounding box center [1166, 504] width 29 height 11
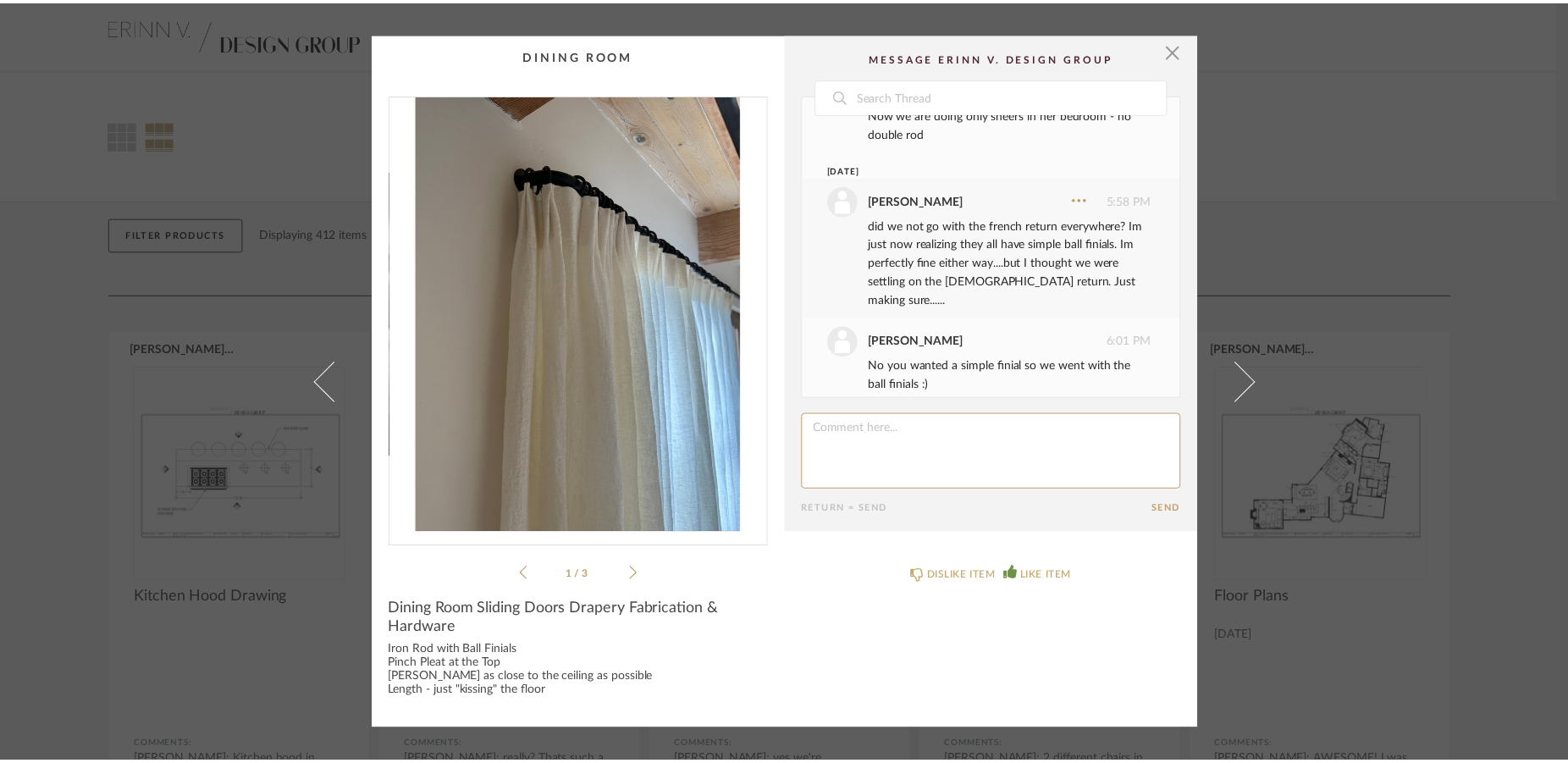
scroll to position [999, 0]
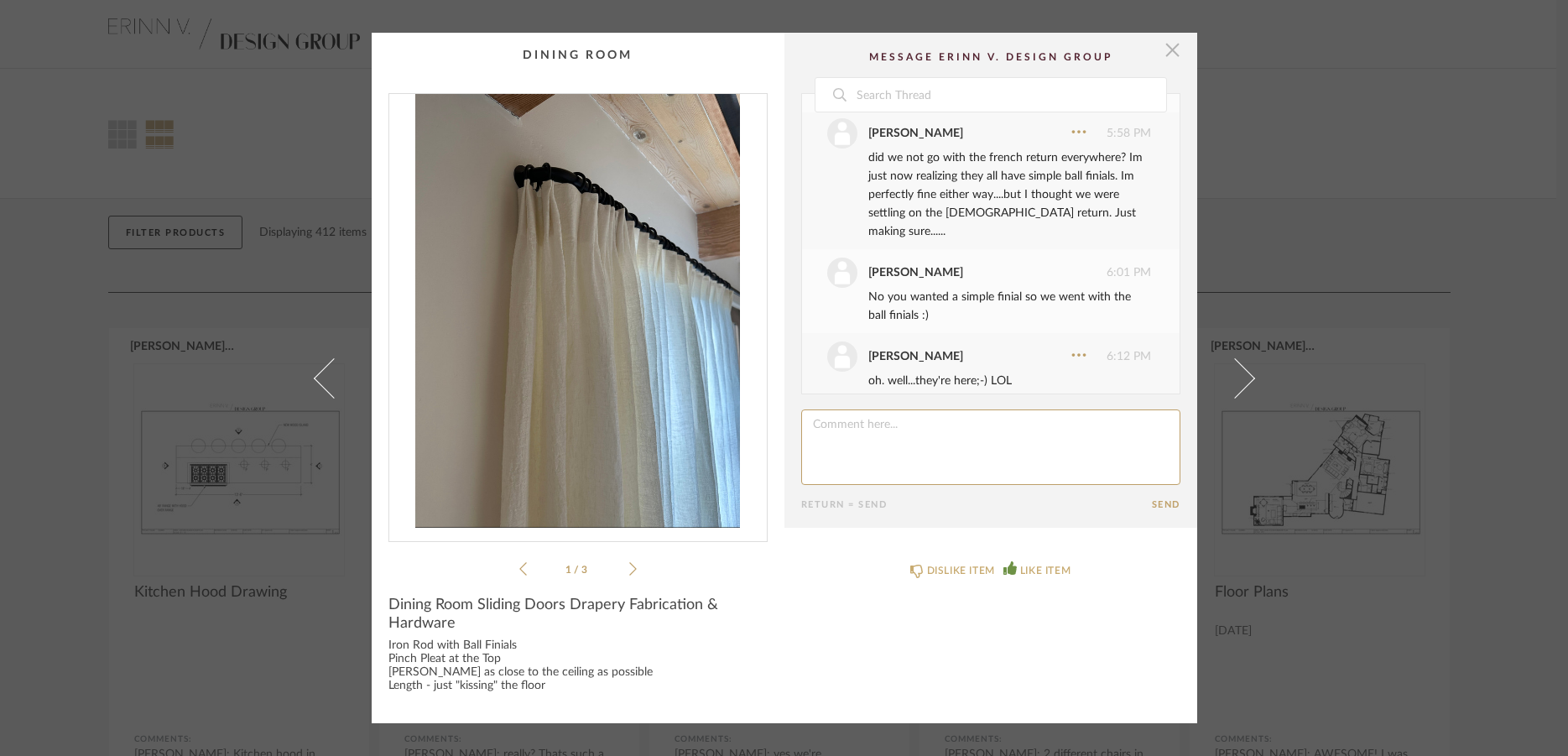
click at [1165, 55] on span "button" at bounding box center [1173, 49] width 34 height 34
